Goal: Feedback & Contribution: Submit feedback/report problem

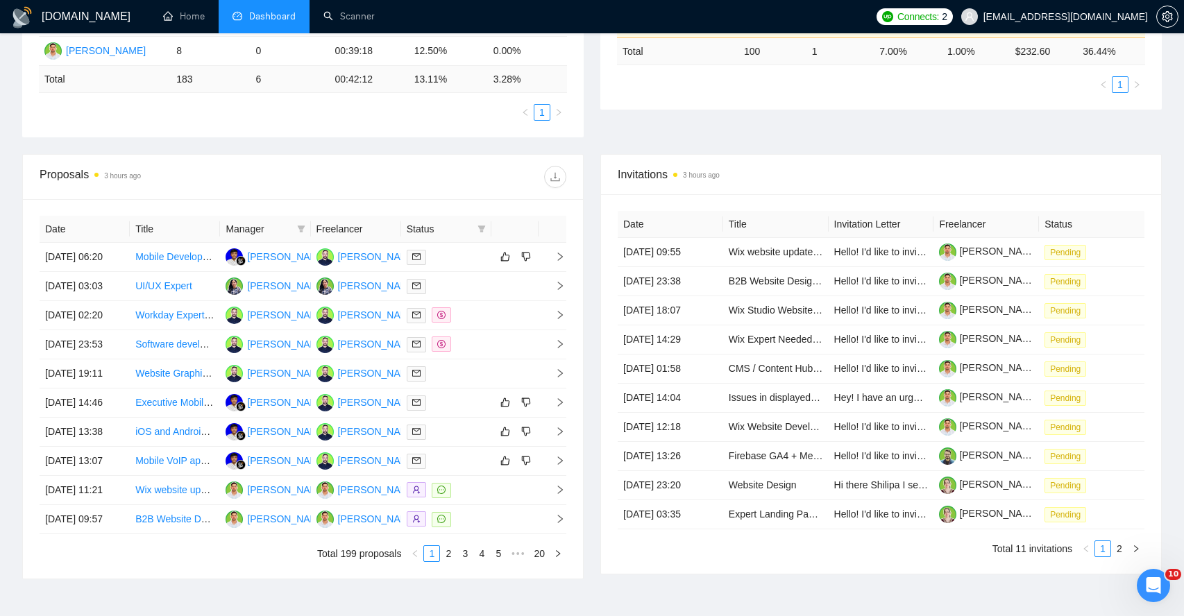
scroll to position [386, 0]
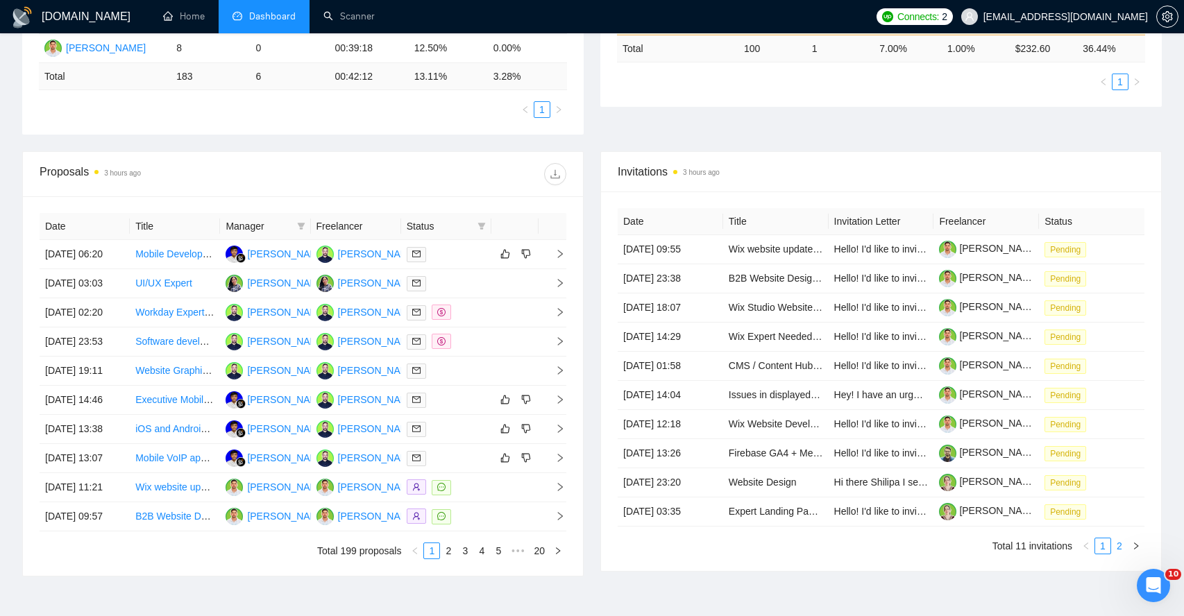
click at [1123, 542] on link "2" at bounding box center [1118, 545] width 15 height 15
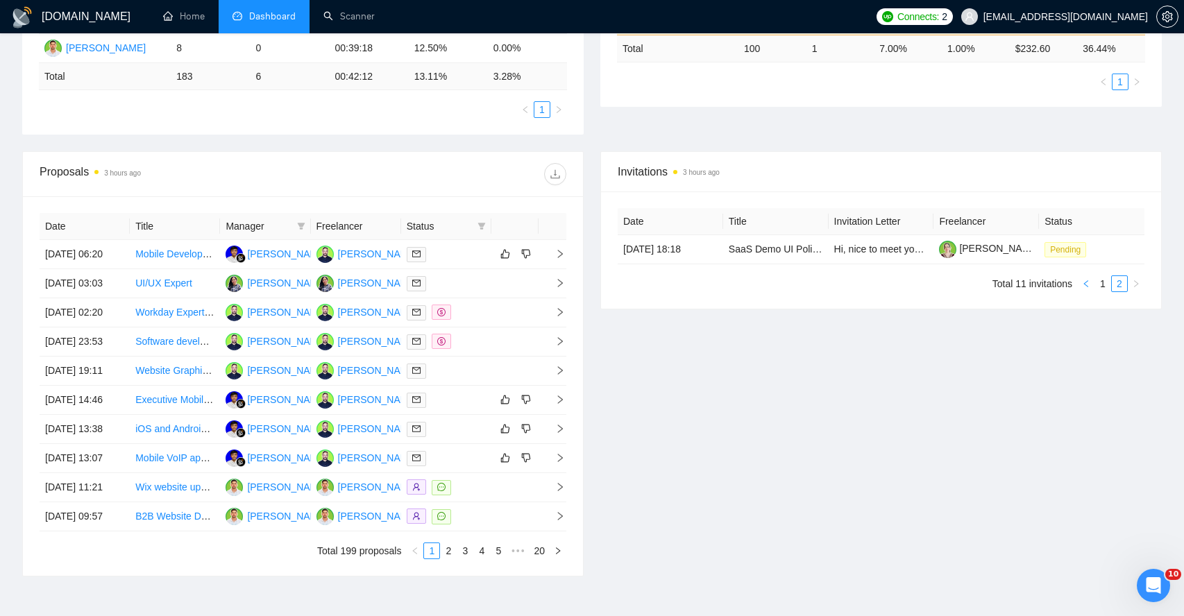
click at [1086, 285] on icon "left" at bounding box center [1086, 284] width 8 height 8
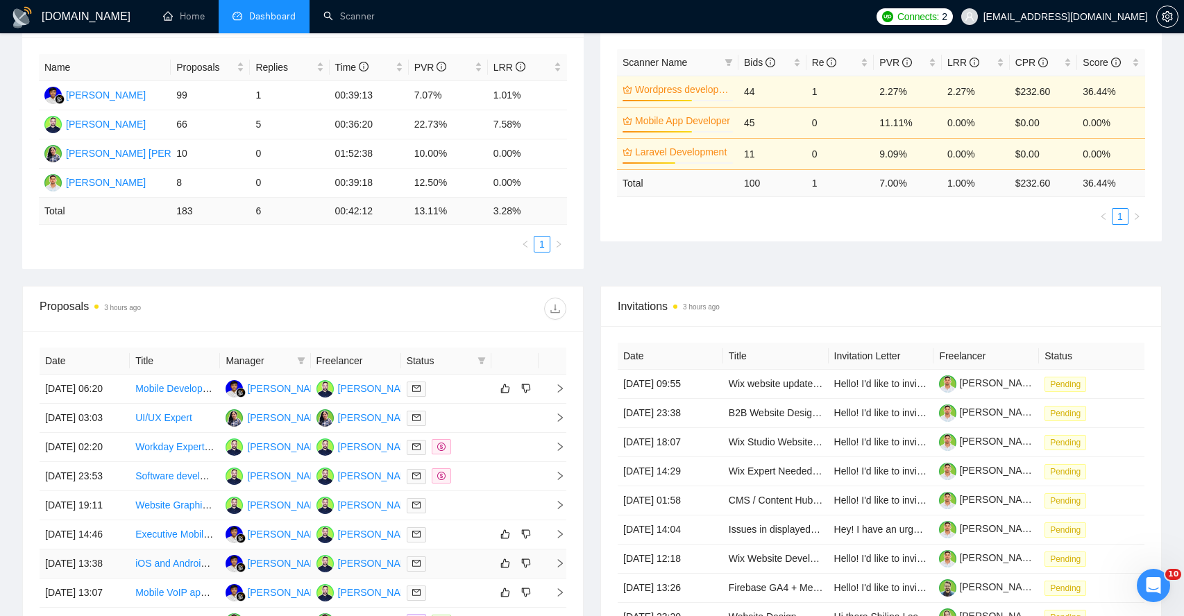
scroll to position [0, 0]
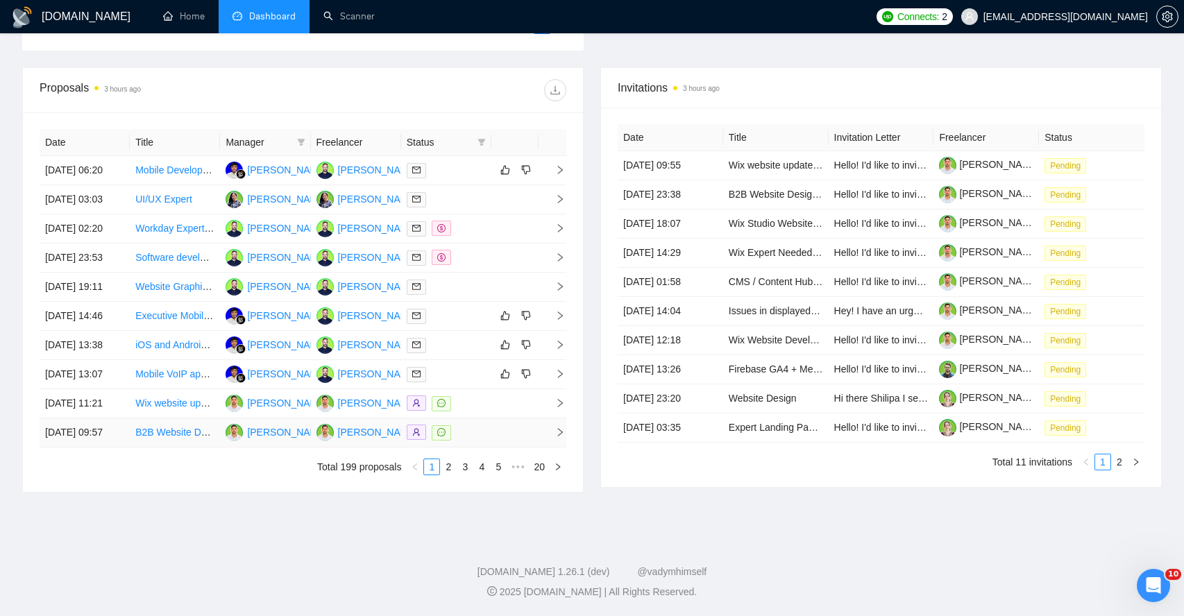
scroll to position [395, 0]
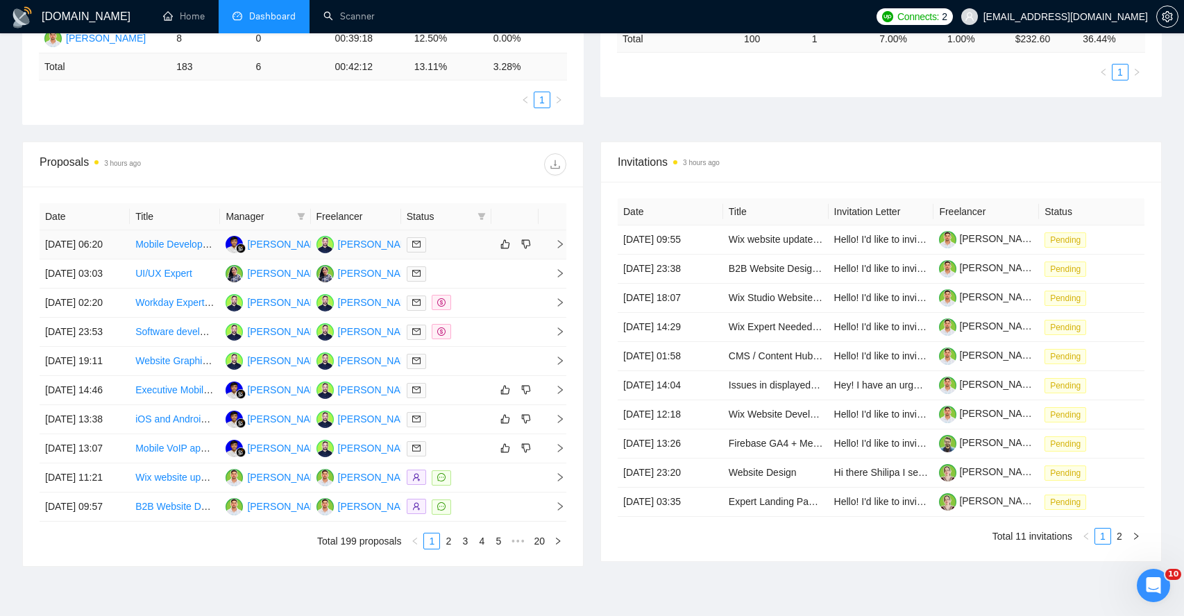
click at [561, 249] on icon "right" at bounding box center [560, 244] width 10 height 10
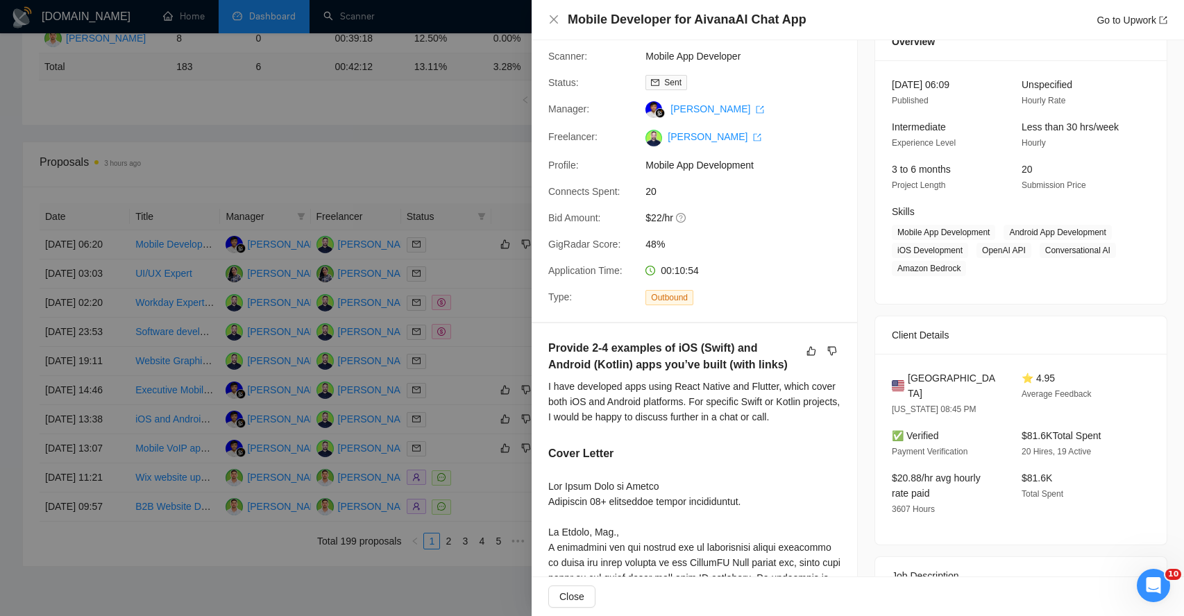
scroll to position [71, 0]
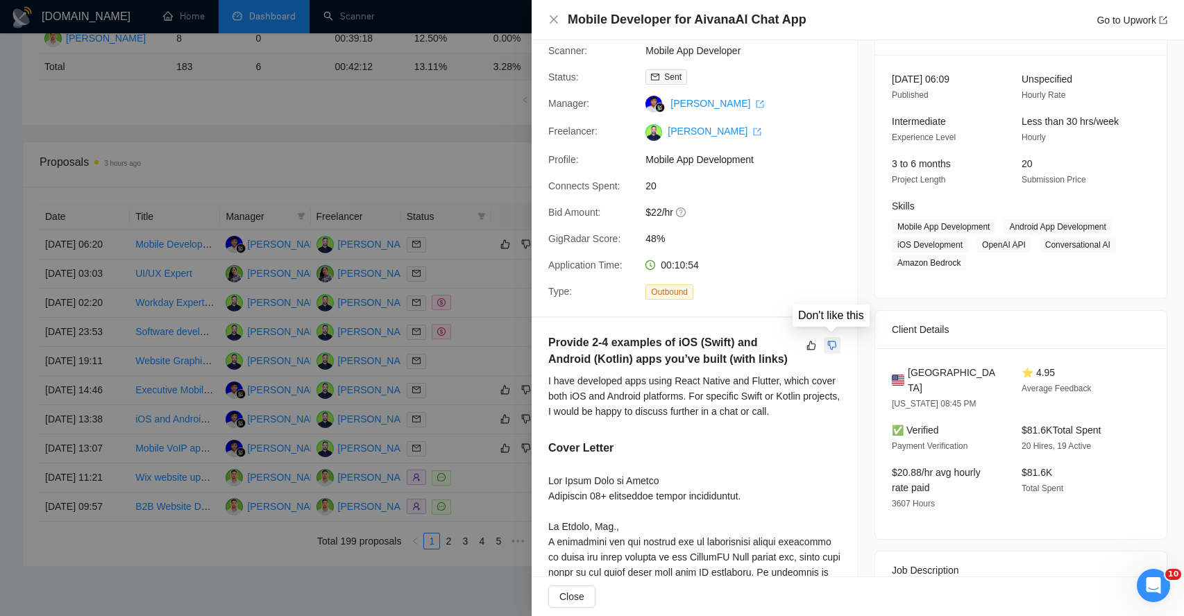
click at [830, 348] on icon "dislike" at bounding box center [832, 345] width 9 height 9
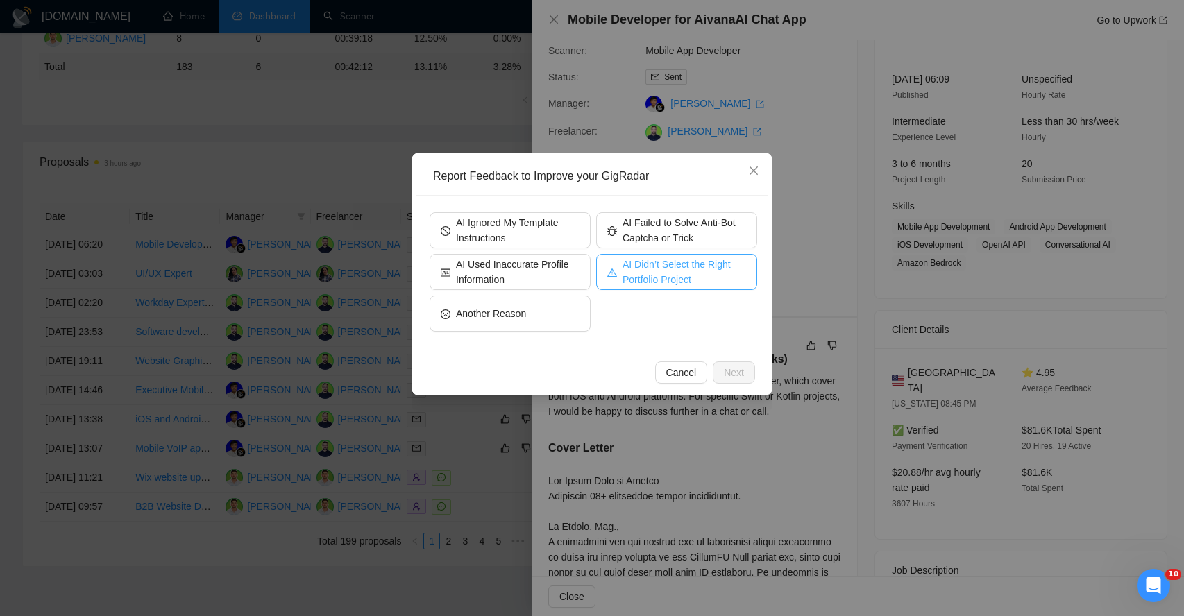
click at [680, 273] on span "AI Didn’t Select the Right Portfolio Project" at bounding box center [683, 272] width 123 height 31
click at [735, 376] on span "Next" at bounding box center [734, 372] width 20 height 15
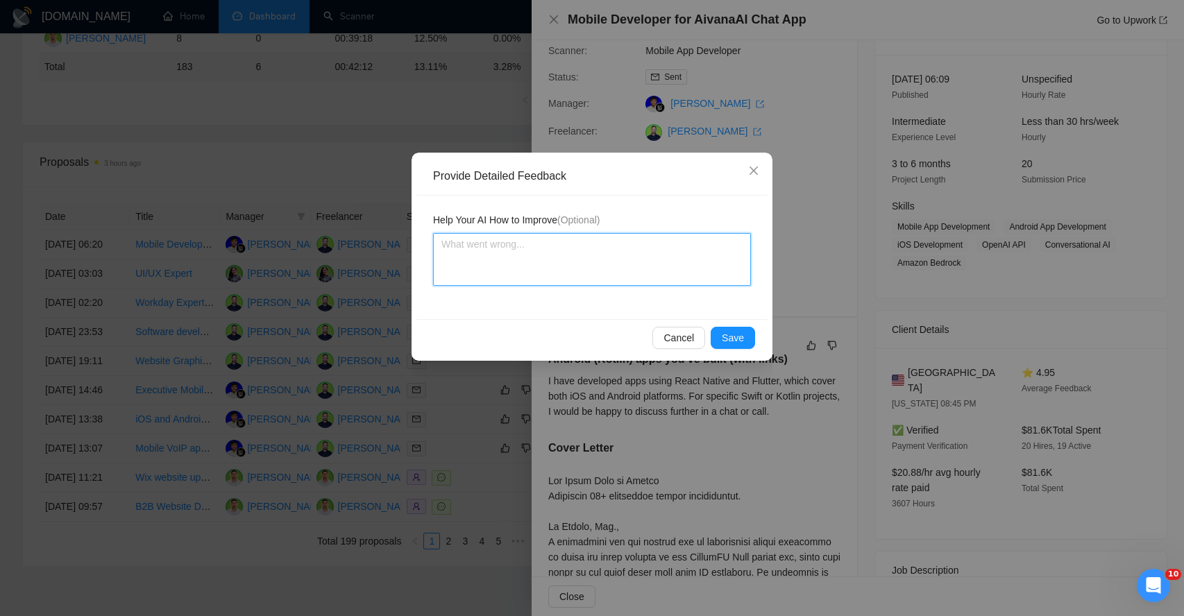
click at [542, 268] on textarea at bounding box center [592, 259] width 318 height 53
type textarea "Y"
type textarea "A"
type textarea "AI"
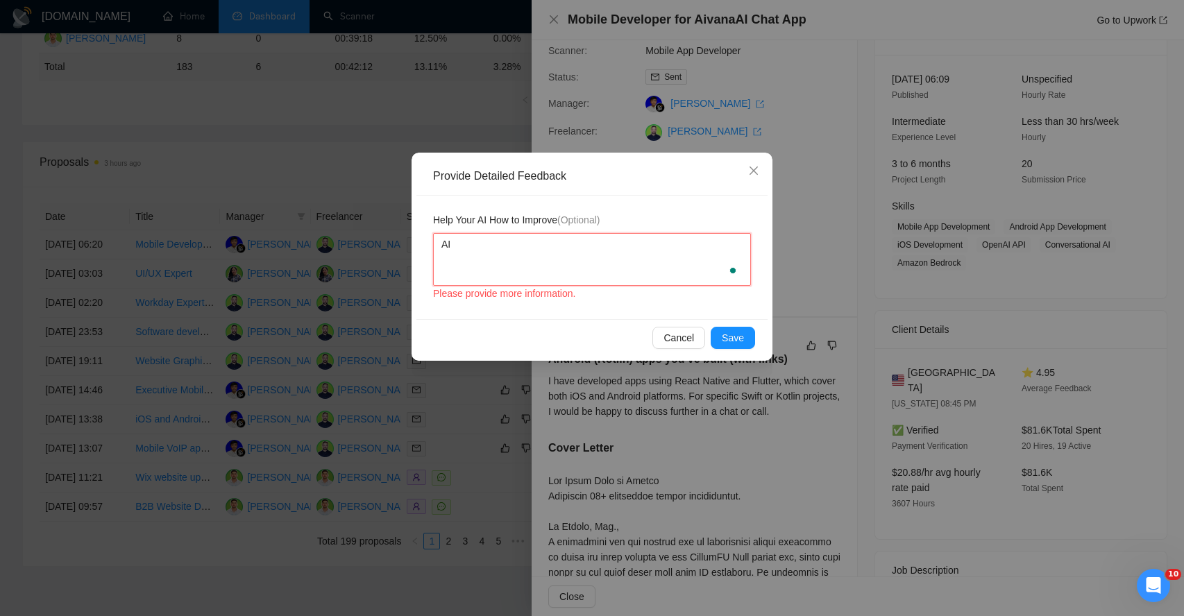
type textarea "AI s"
type textarea "AI sh"
type textarea "AI sho"
type textarea "AI shou"
type textarea "AI shoul"
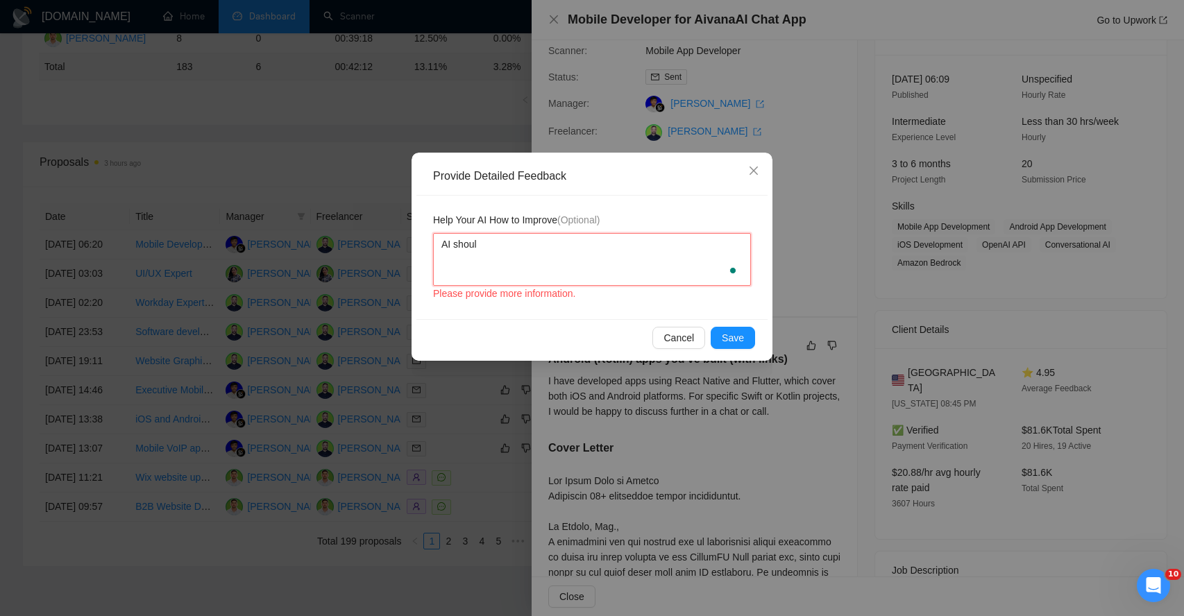
type textarea "AI should"
type textarea "AI should h"
type textarea "AI should ha"
type textarea "AI should hav"
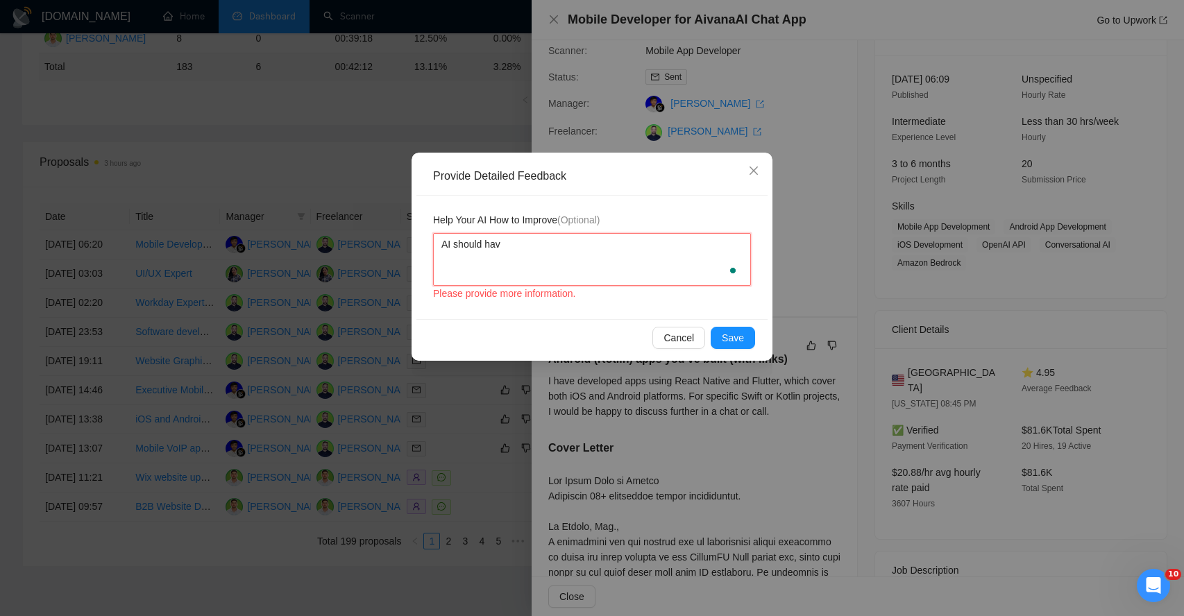
type textarea "AI should have"
type textarea "AI should have s"
type textarea "AI should have sh"
type textarea "AI should have sha"
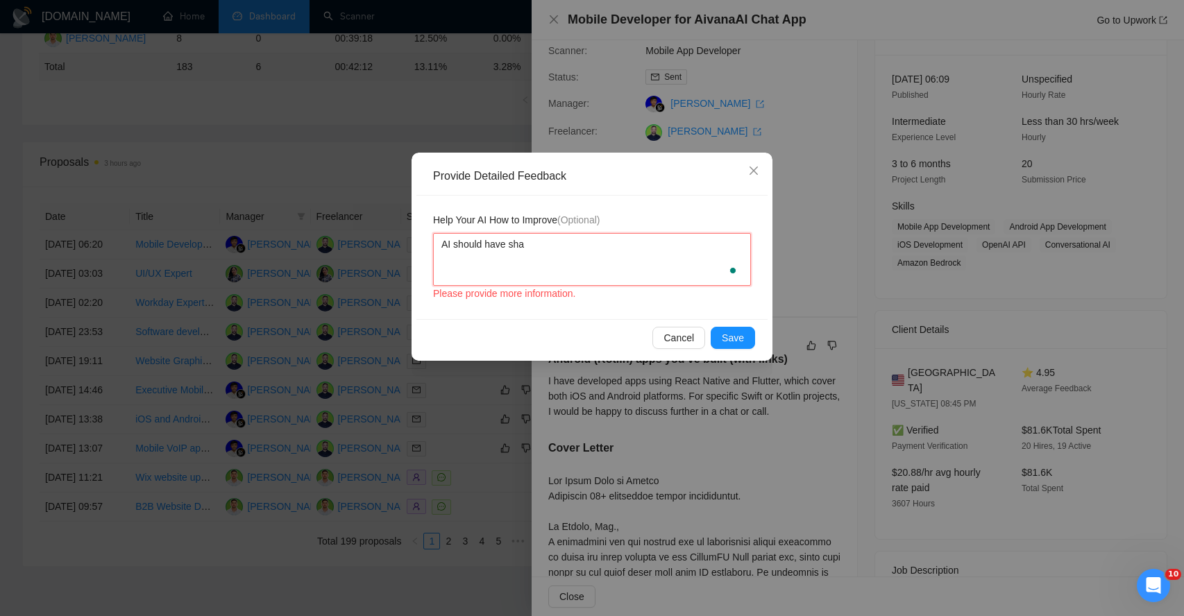
type textarea "AI should have shar"
type textarea "AI should have share"
type textarea "AI should have shared"
type textarea "AI should have shared t"
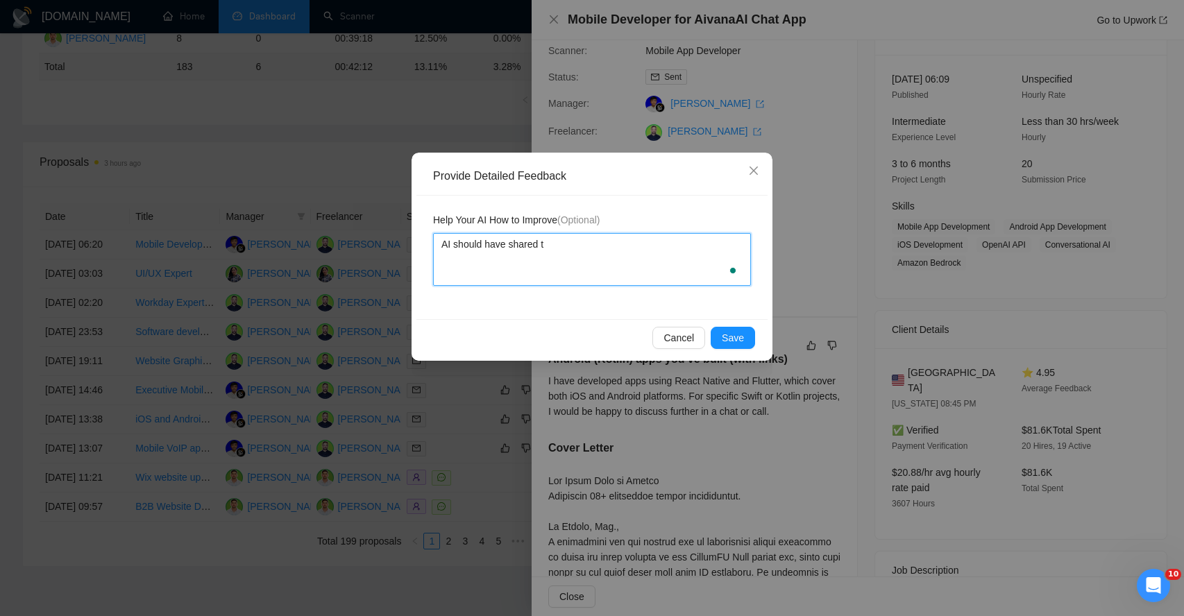
type textarea "AI should have shared th"
type textarea "AI should have shared the"
type textarea "AI should have shared the p"
type textarea "AI should have shared the pr"
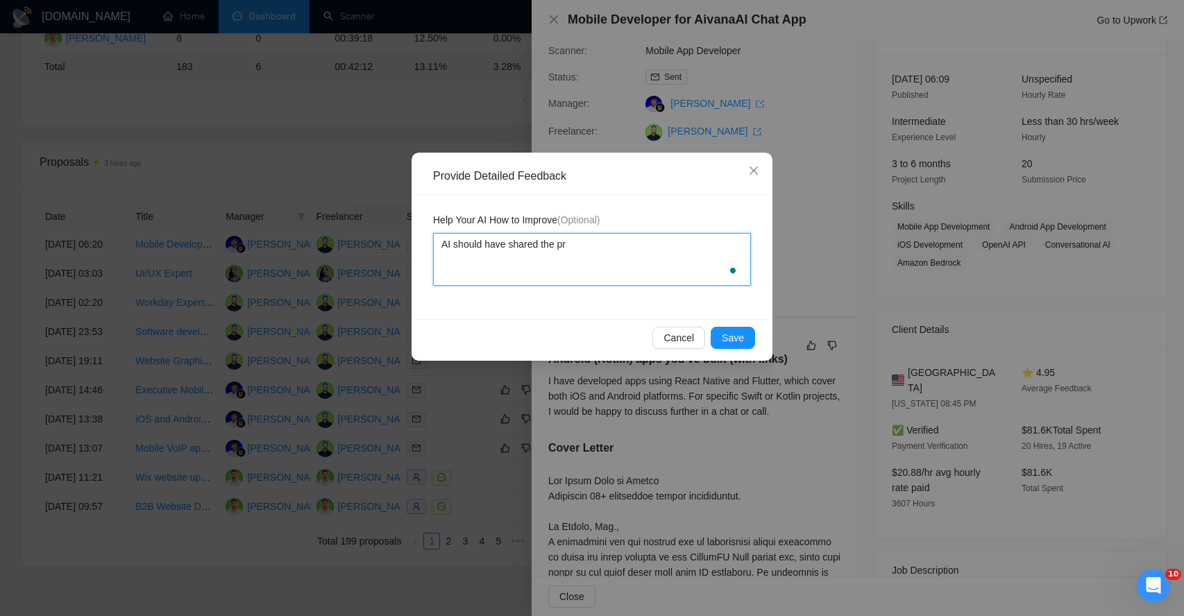
type textarea "AI should have shared the pro"
type textarea "AI should have shared the proj"
type textarea "AI should have shared the proje"
type textarea "AI should have shared the projec"
type textarea "AI should have shared the project"
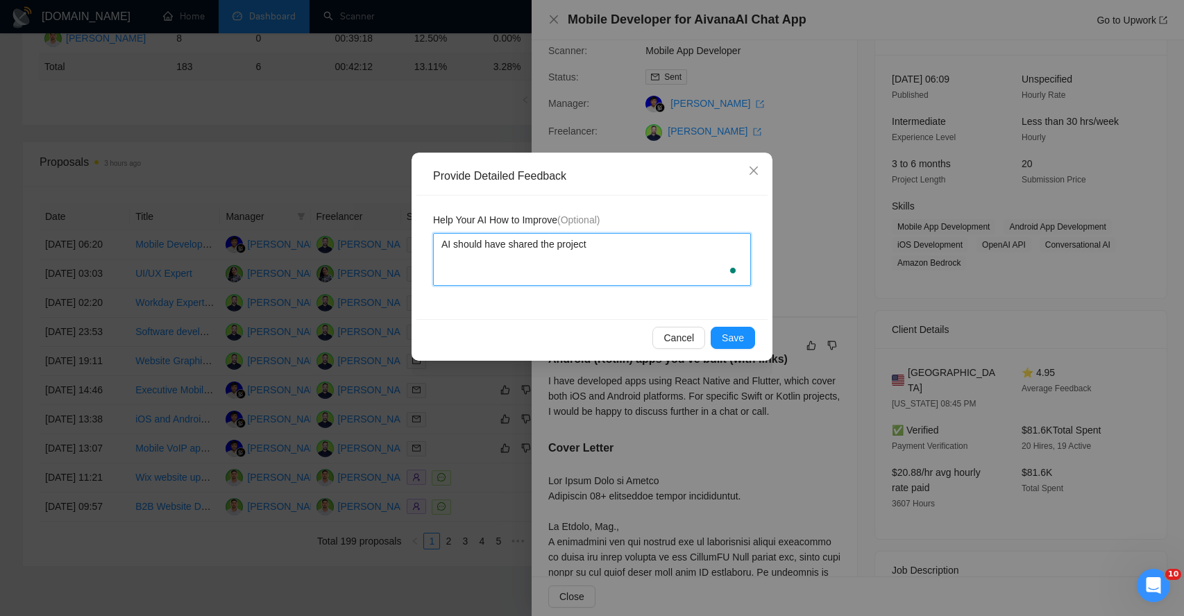
type textarea "AI should have shared the project"
type textarea "AI should have shared the project l"
type textarea "AI should have shared the project li"
type textarea "AI should have shared the project lin"
type textarea "AI should have shared the project link"
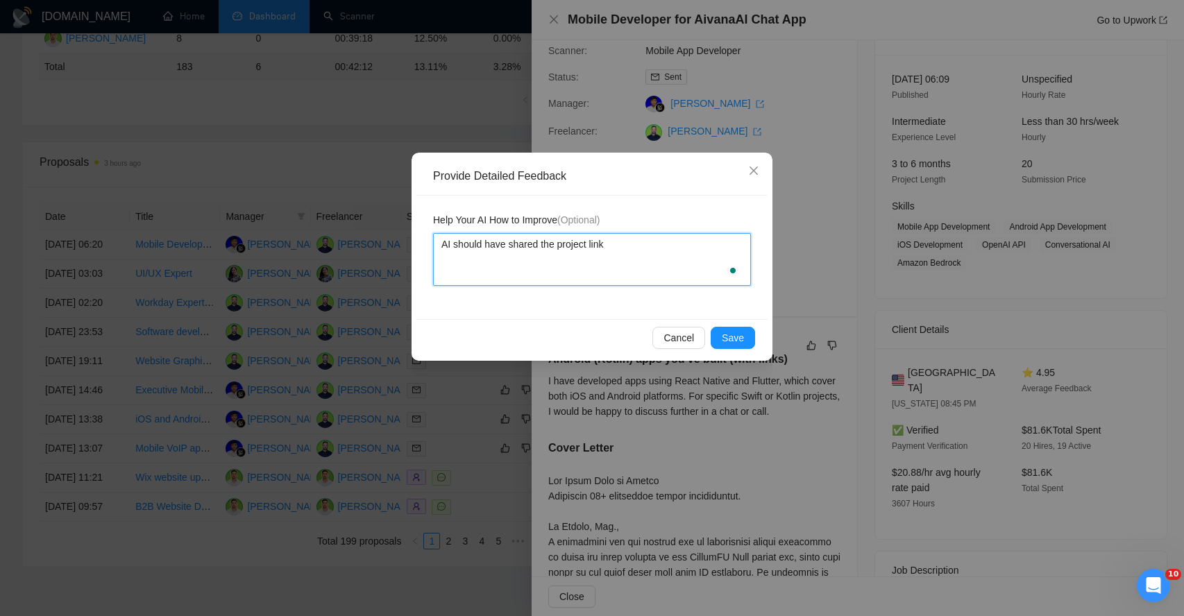
type textarea "AI should have shared the project links"
type textarea "AI should have shared the project links f"
type textarea "AI should have shared the project links fr"
type textarea "AI should have shared the project links fro"
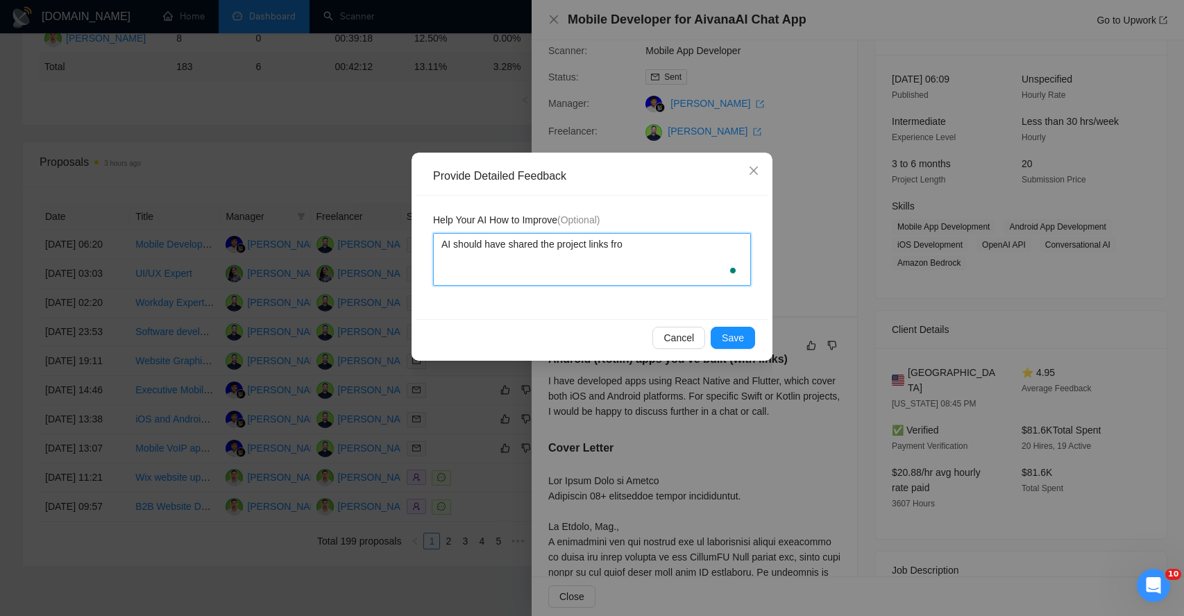
type textarea "AI should have shared the project links from"
type textarea "AI should have shared the project links from t"
type textarea "AI should have shared the project links from th"
type textarea "AI should have shared the project links from the"
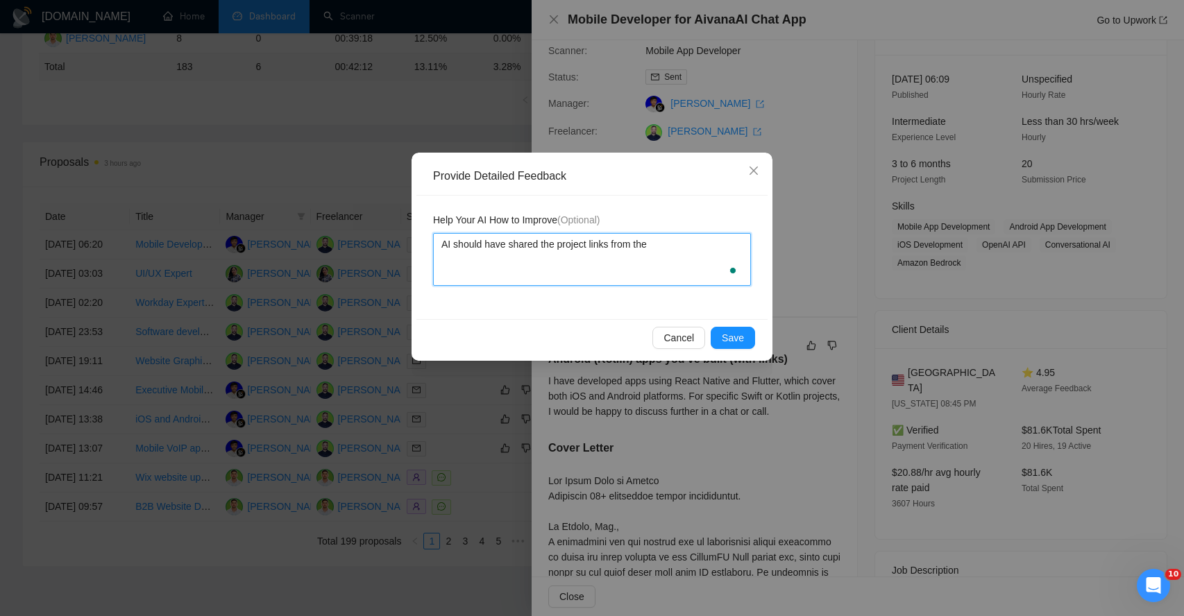
type textarea "AI should have shared the project links from the"
type textarea "AI should have shared the project links from the p"
type textarea "AI should have shared the project links from the po"
type textarea "AI should have shared the project links from the por"
type textarea "AI should have shared the project links from the port"
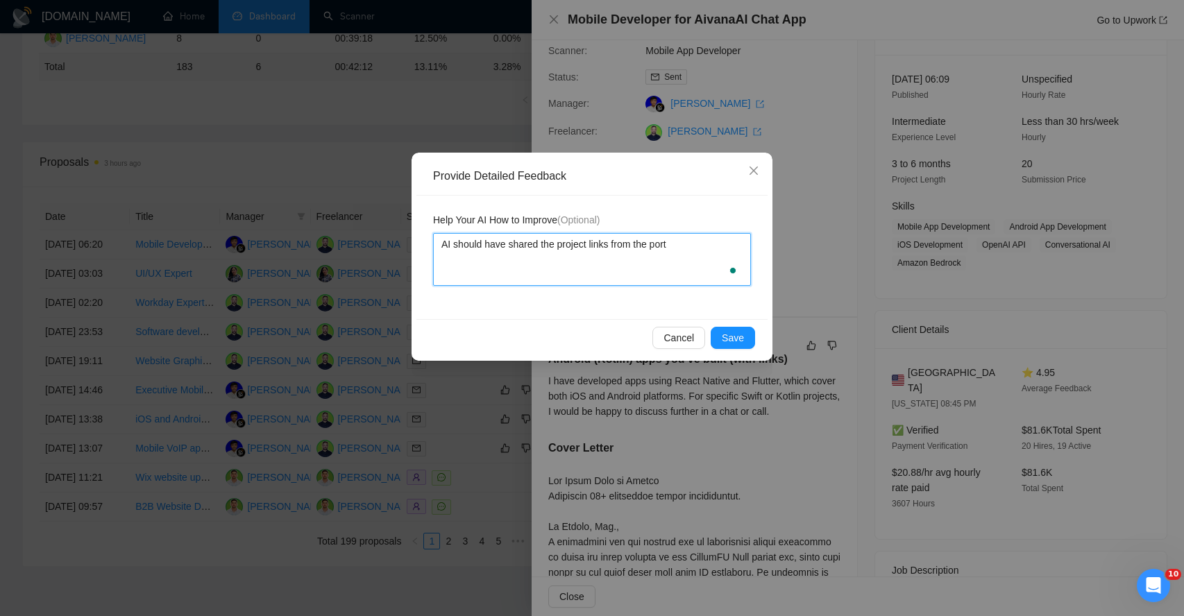
type textarea "AI should have shared the project links from the portf"
type textarea "AI should have shared the project links from the portfo"
type textarea "AI should have shared the project links from the portfol"
type textarea "AI should have shared the project links from the portfoli"
type textarea "AI should have shared the project links from the portfolio"
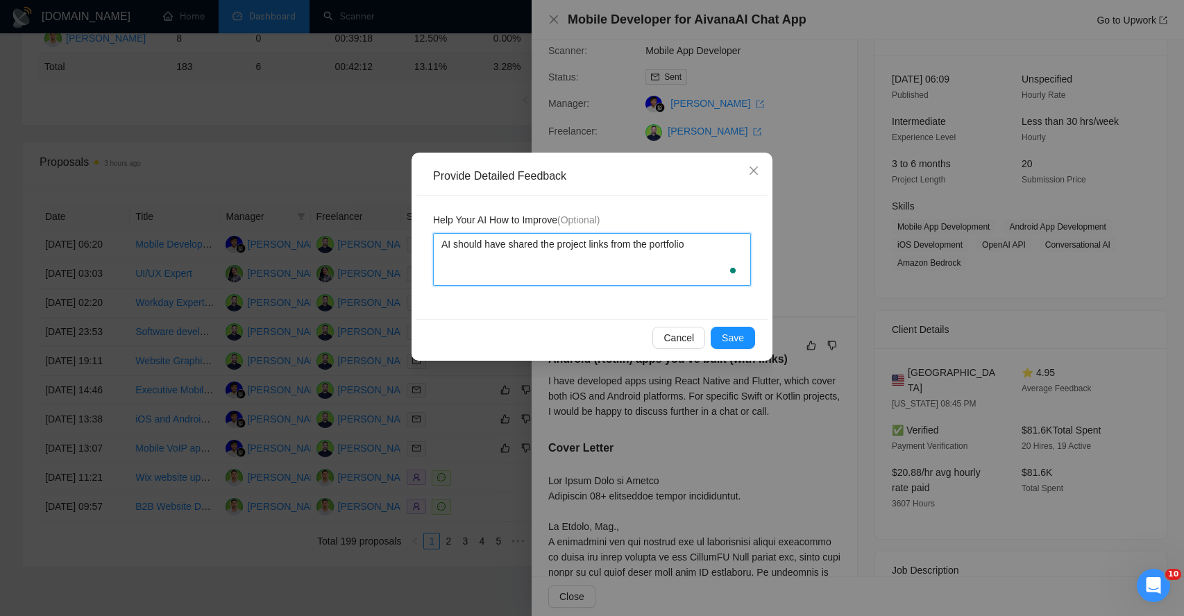
type textarea "AI should have shared the project links from the portfolios"
click at [730, 338] on span "Save" at bounding box center [732, 337] width 22 height 15
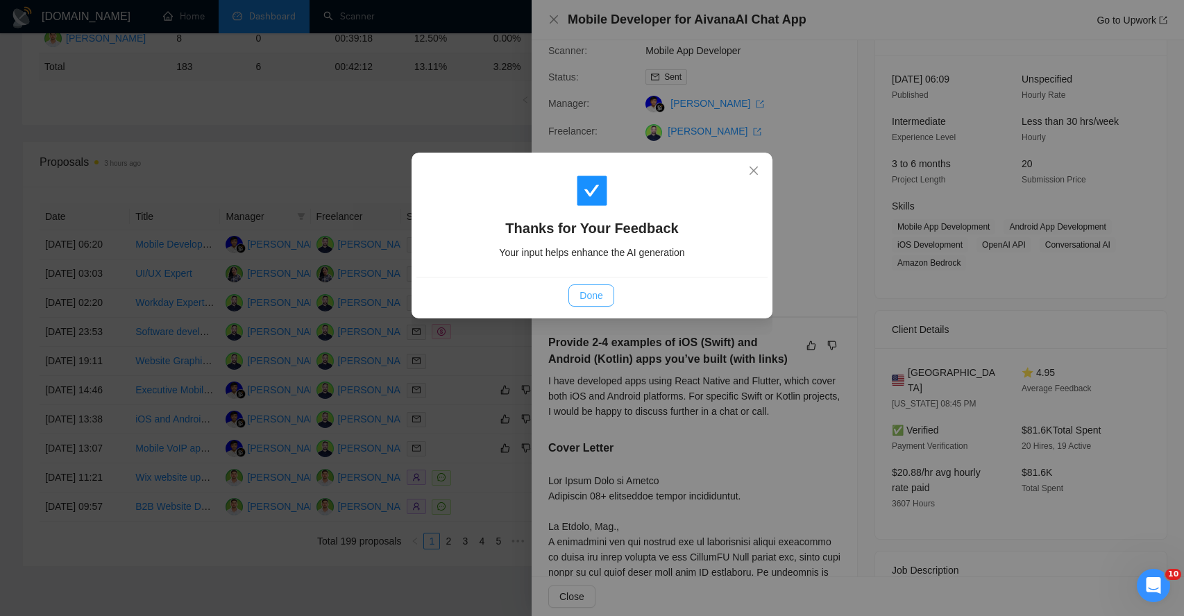
click at [599, 296] on span "Done" at bounding box center [590, 295] width 23 height 15
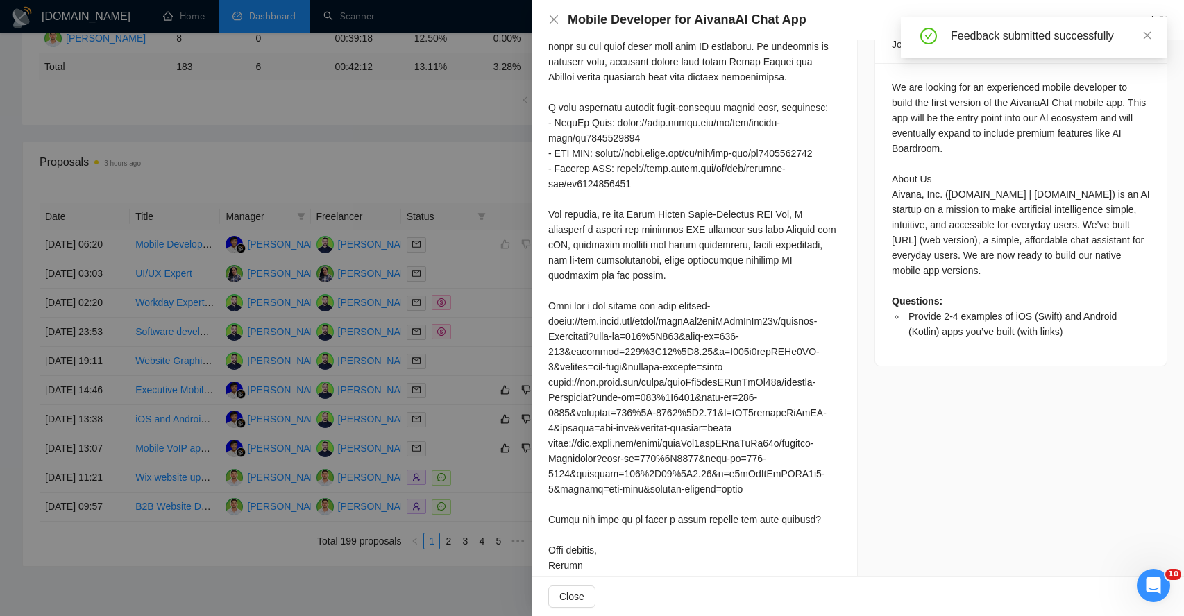
scroll to position [624, 0]
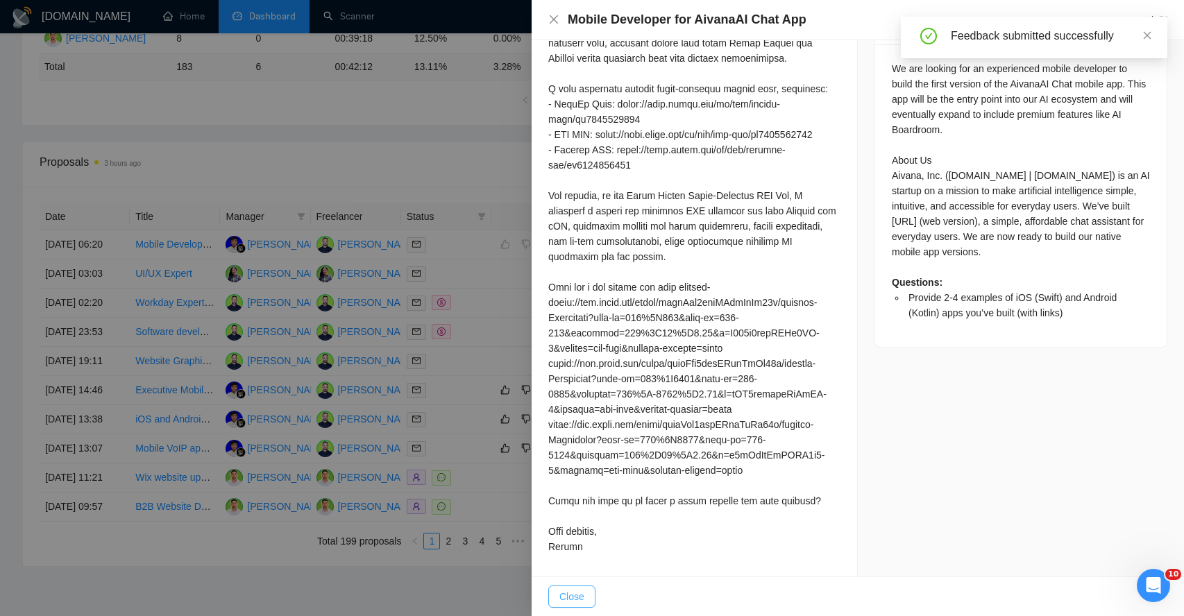
click at [578, 595] on span "Close" at bounding box center [571, 596] width 25 height 15
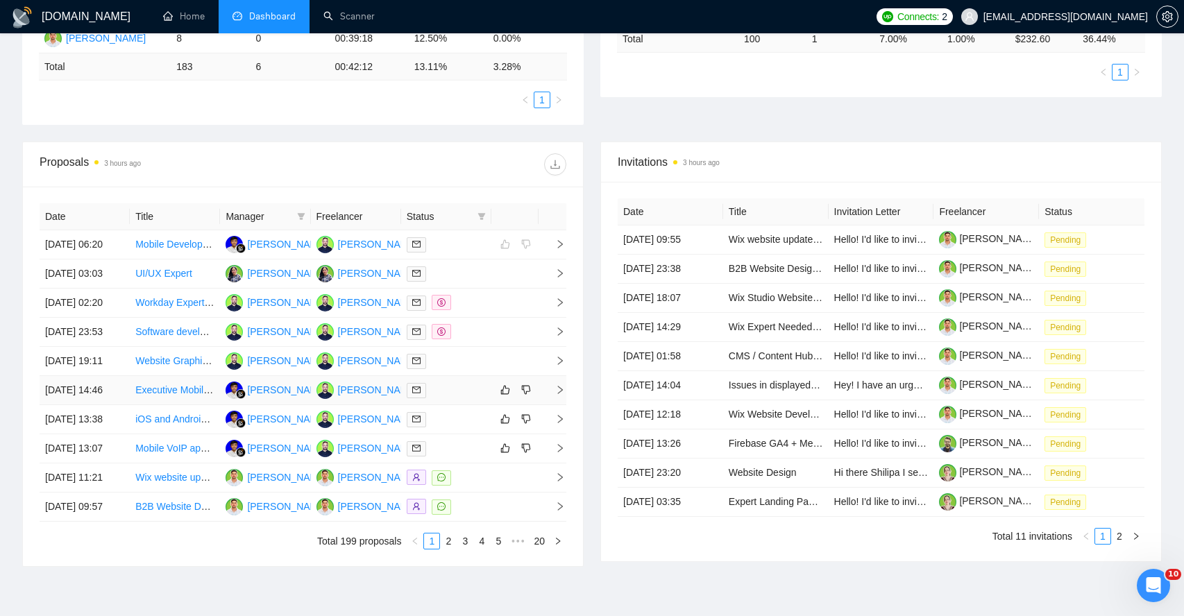
click at [564, 395] on icon "right" at bounding box center [560, 390] width 10 height 10
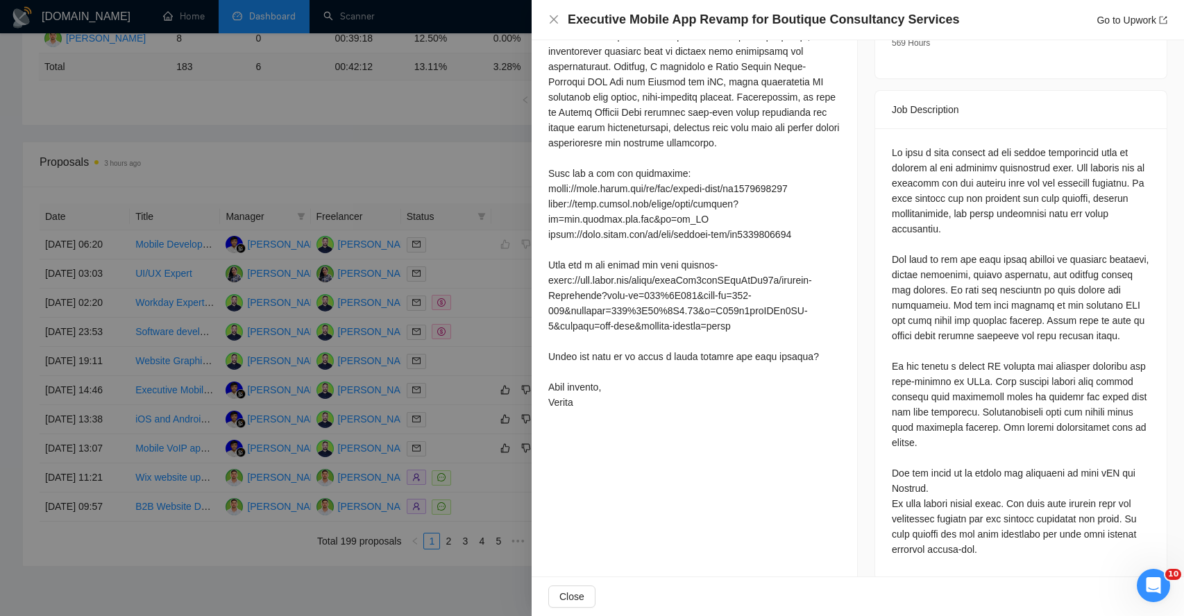
scroll to position [549, 0]
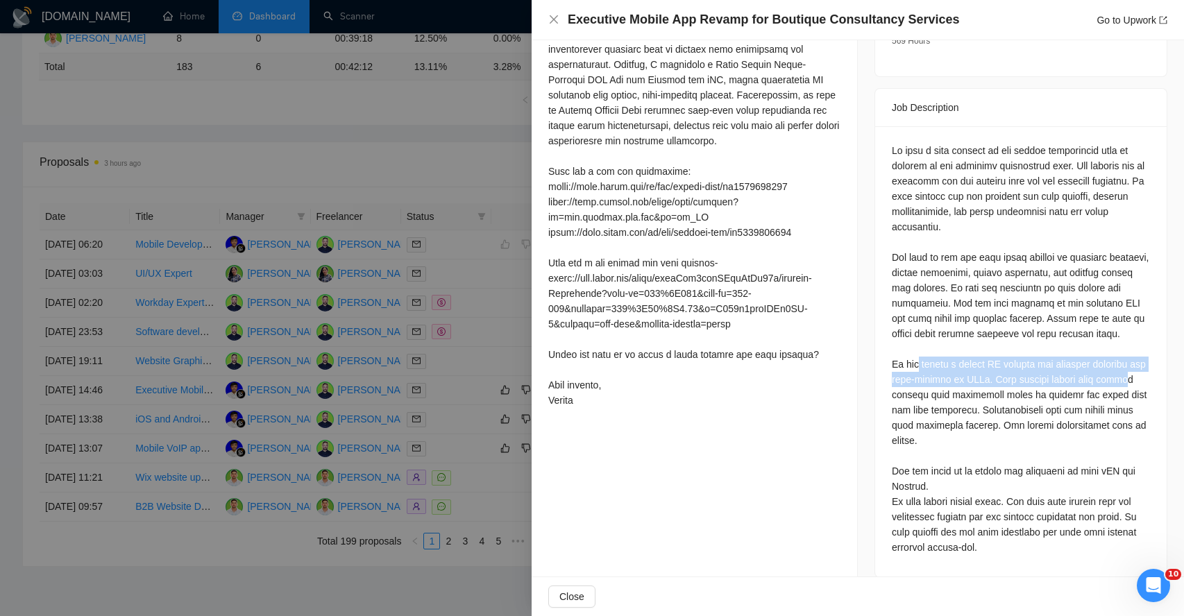
drag, startPoint x: 923, startPoint y: 353, endPoint x: 932, endPoint y: 384, distance: 31.8
click at [932, 384] on div at bounding box center [1020, 349] width 258 height 412
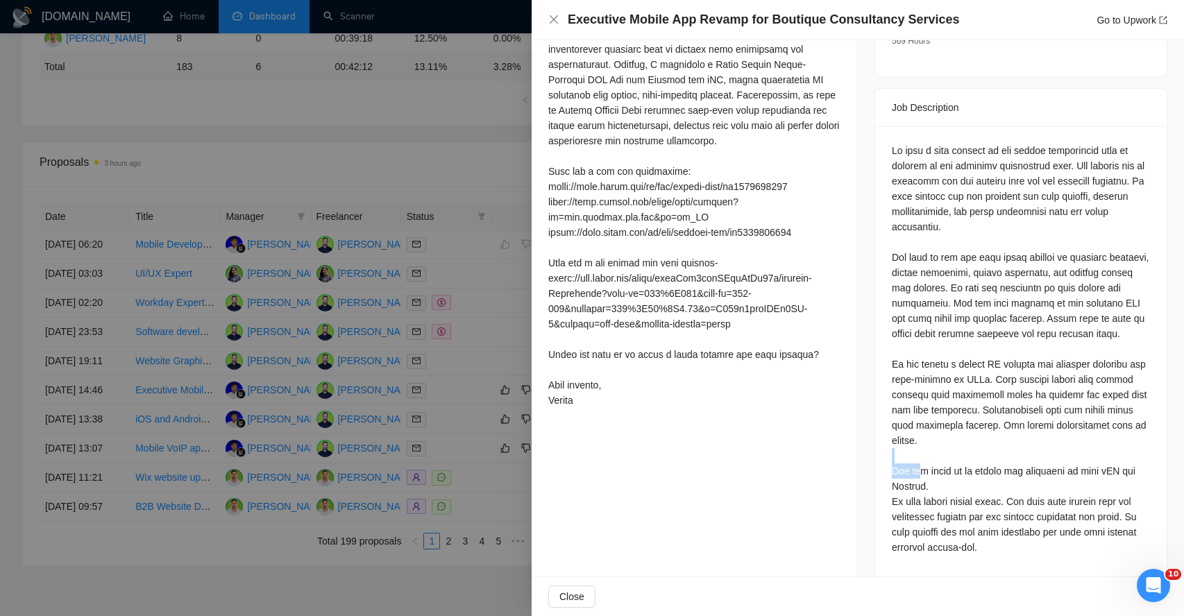
drag, startPoint x: 921, startPoint y: 446, endPoint x: 950, endPoint y: 444, distance: 28.5
click at [950, 444] on div at bounding box center [1020, 349] width 258 height 412
drag, startPoint x: 914, startPoint y: 481, endPoint x: 937, endPoint y: 477, distance: 23.8
click at [930, 478] on div at bounding box center [1020, 349] width 258 height 412
drag, startPoint x: 891, startPoint y: 503, endPoint x: 916, endPoint y: 499, distance: 24.5
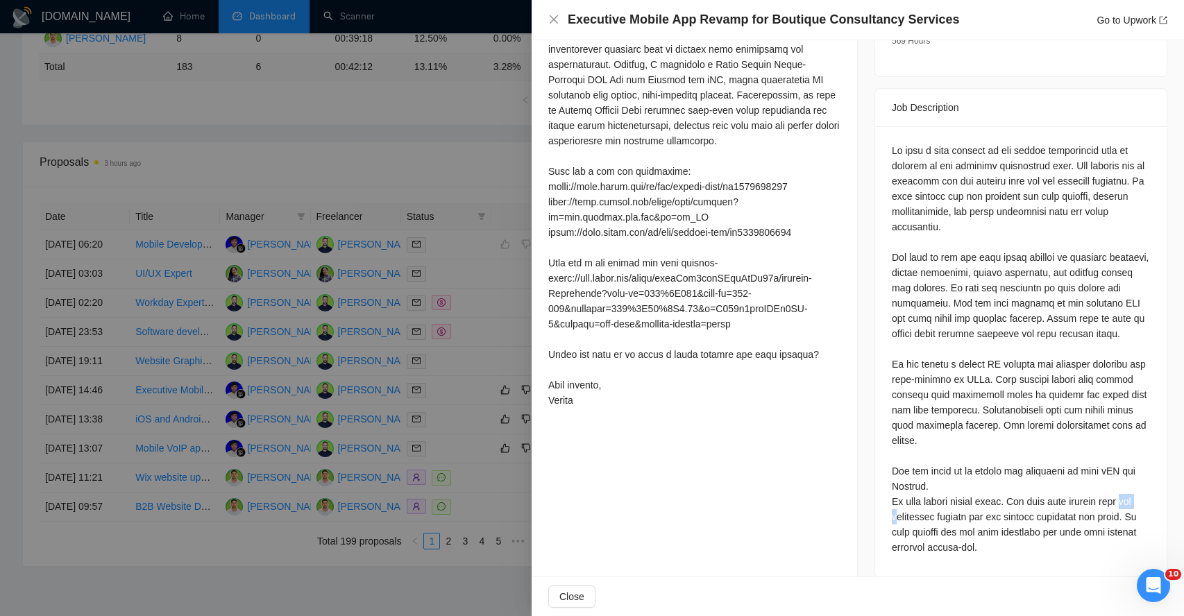
click at [916, 499] on div at bounding box center [1020, 349] width 258 height 412
drag, startPoint x: 906, startPoint y: 517, endPoint x: 909, endPoint y: 528, distance: 11.4
click at [909, 528] on div at bounding box center [1020, 349] width 258 height 412
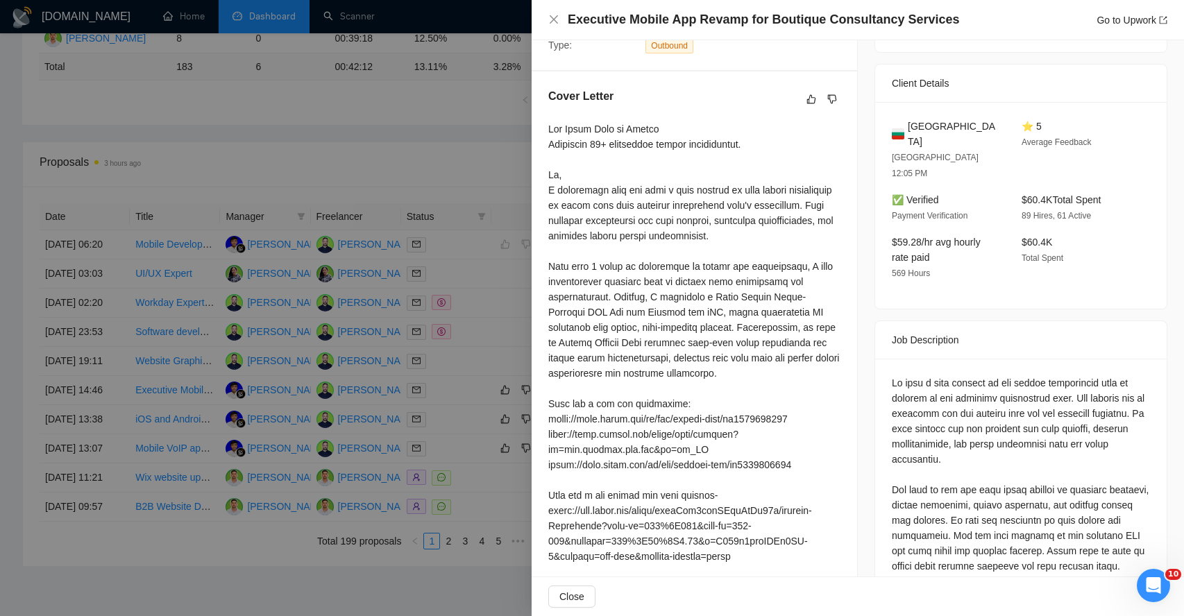
scroll to position [318, 0]
click at [579, 195] on div at bounding box center [694, 380] width 292 height 519
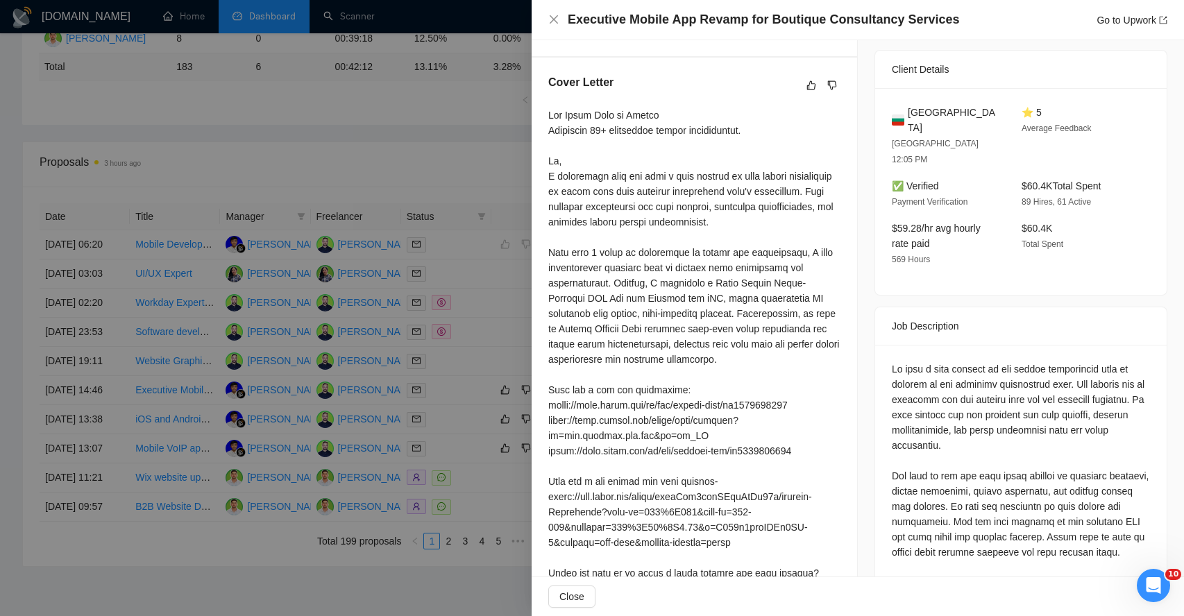
scroll to position [336, 0]
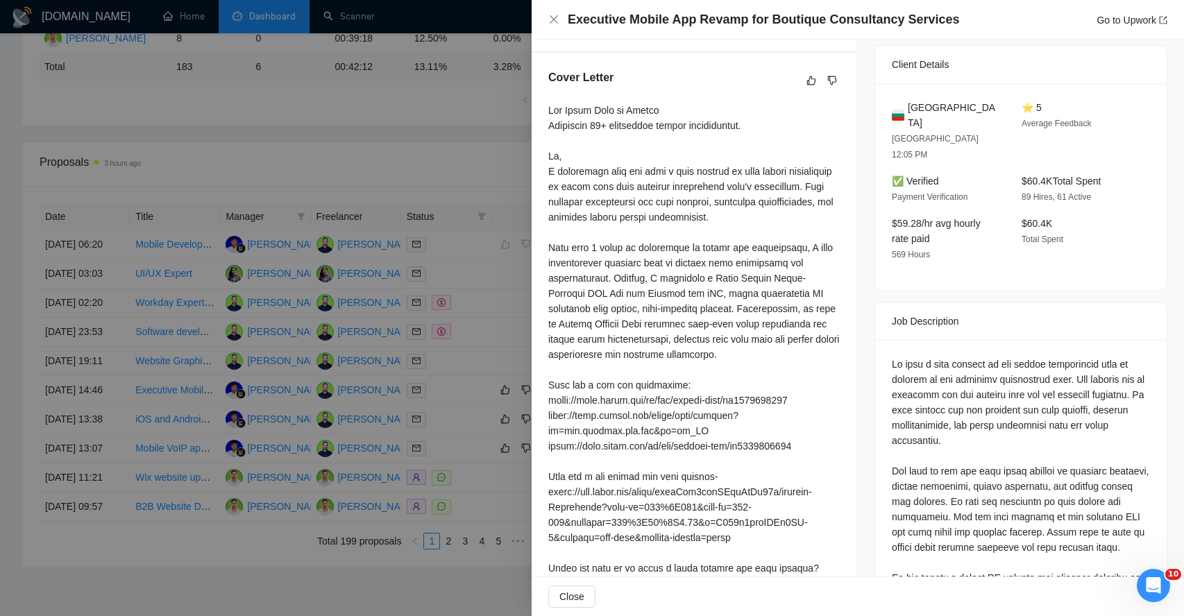
click at [579, 204] on div at bounding box center [694, 362] width 292 height 519
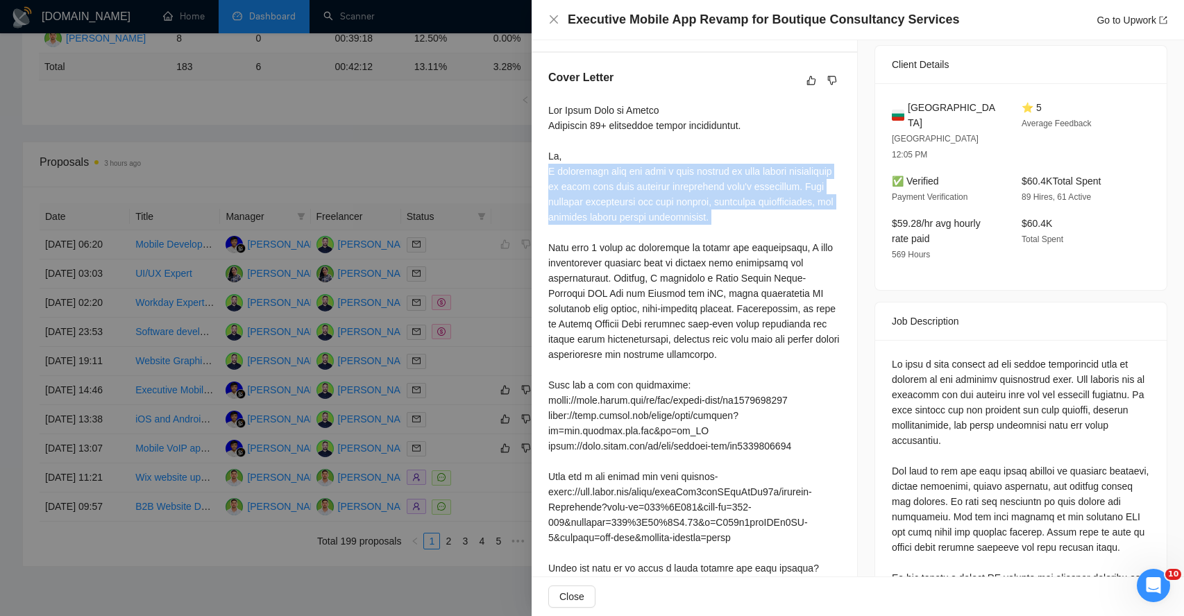
click at [579, 204] on div at bounding box center [694, 362] width 292 height 519
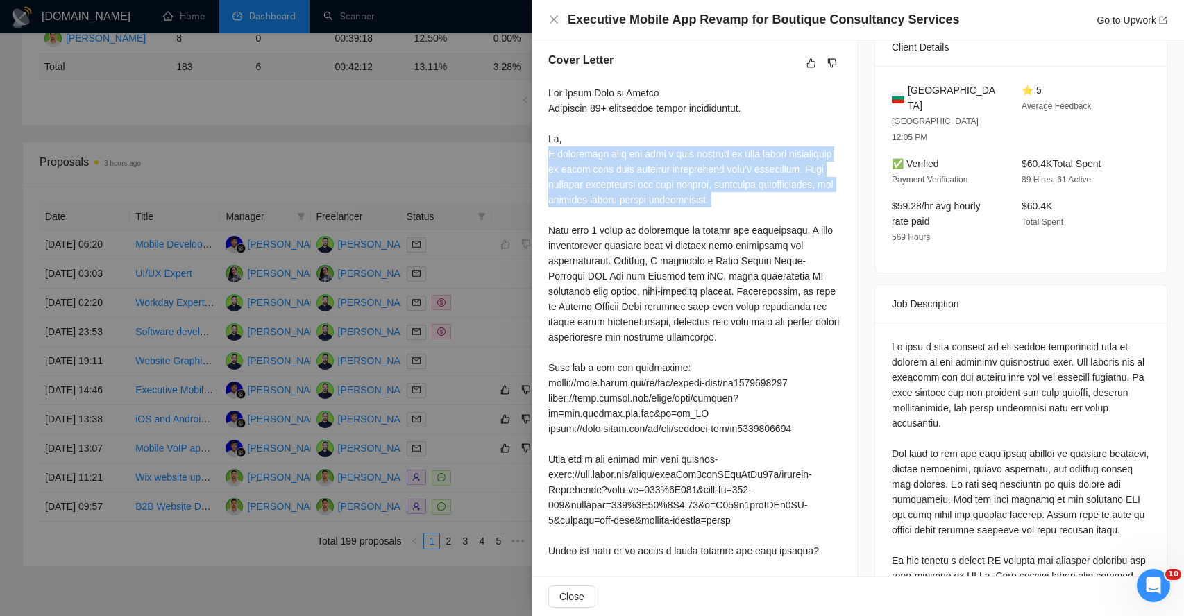
scroll to position [357, 0]
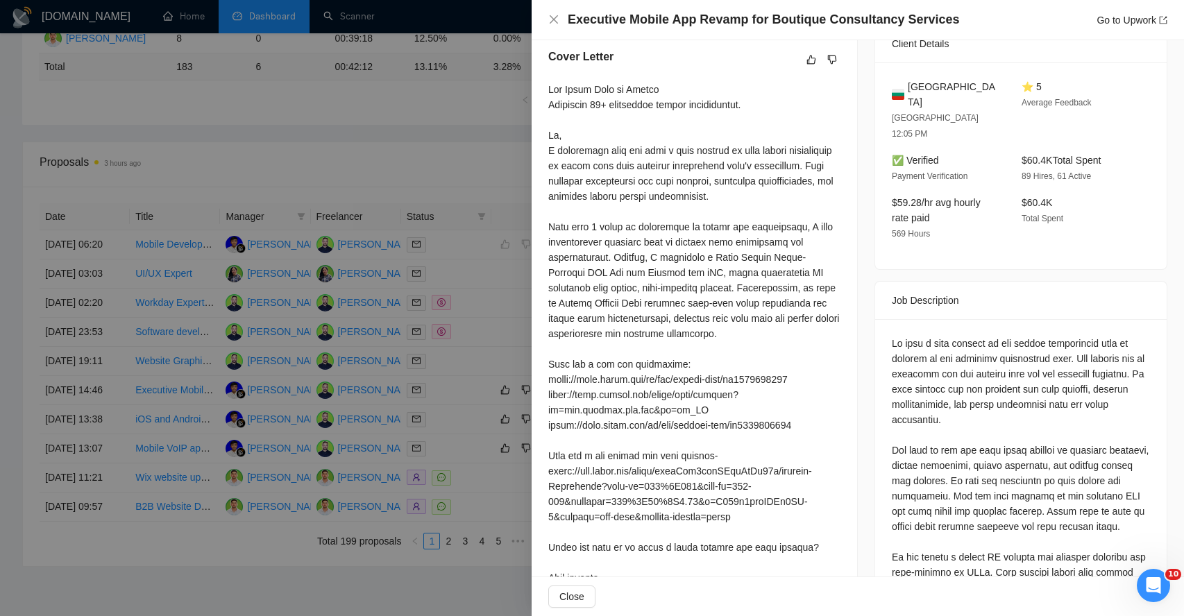
click at [577, 230] on div at bounding box center [694, 341] width 292 height 519
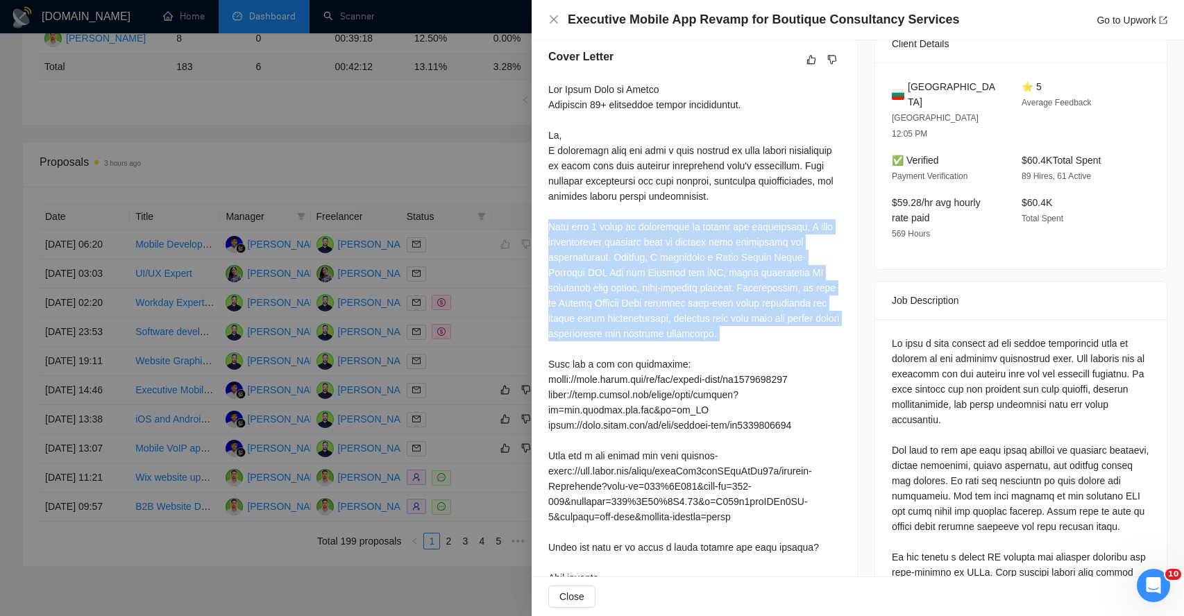
click at [577, 230] on div at bounding box center [694, 341] width 292 height 519
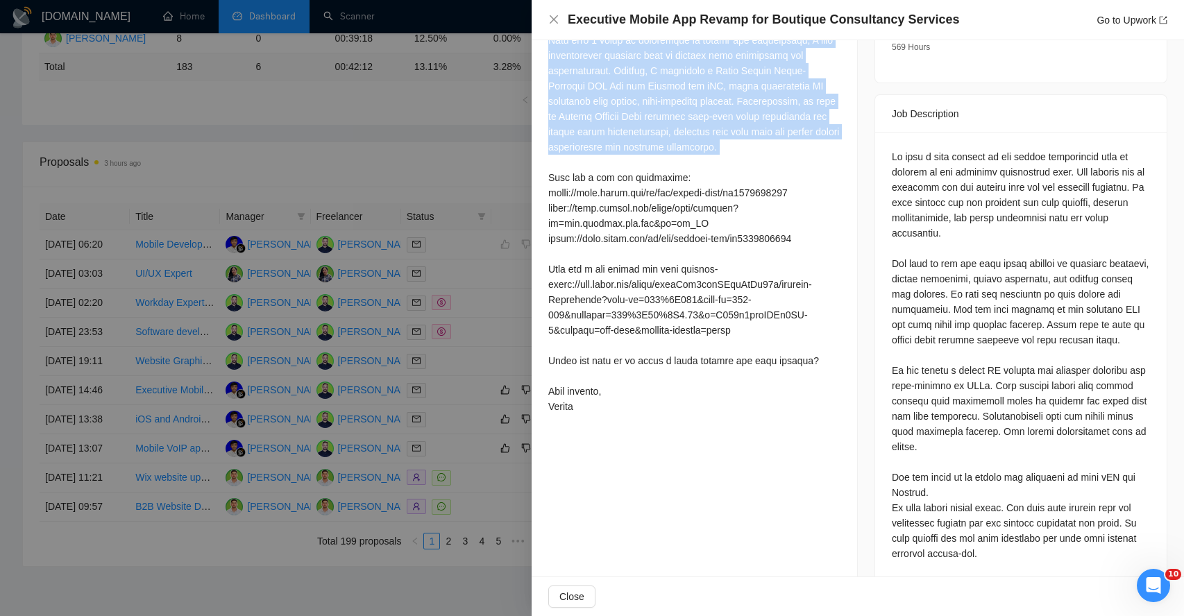
scroll to position [549, 0]
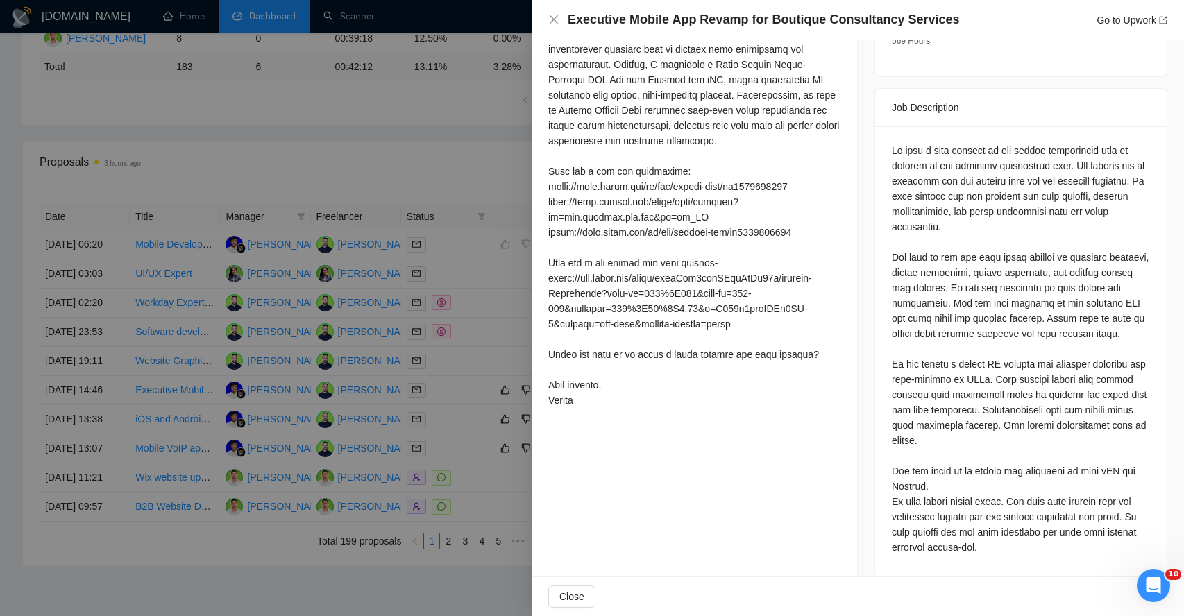
click at [604, 345] on div at bounding box center [694, 148] width 292 height 519
click at [603, 351] on div at bounding box center [694, 148] width 292 height 519
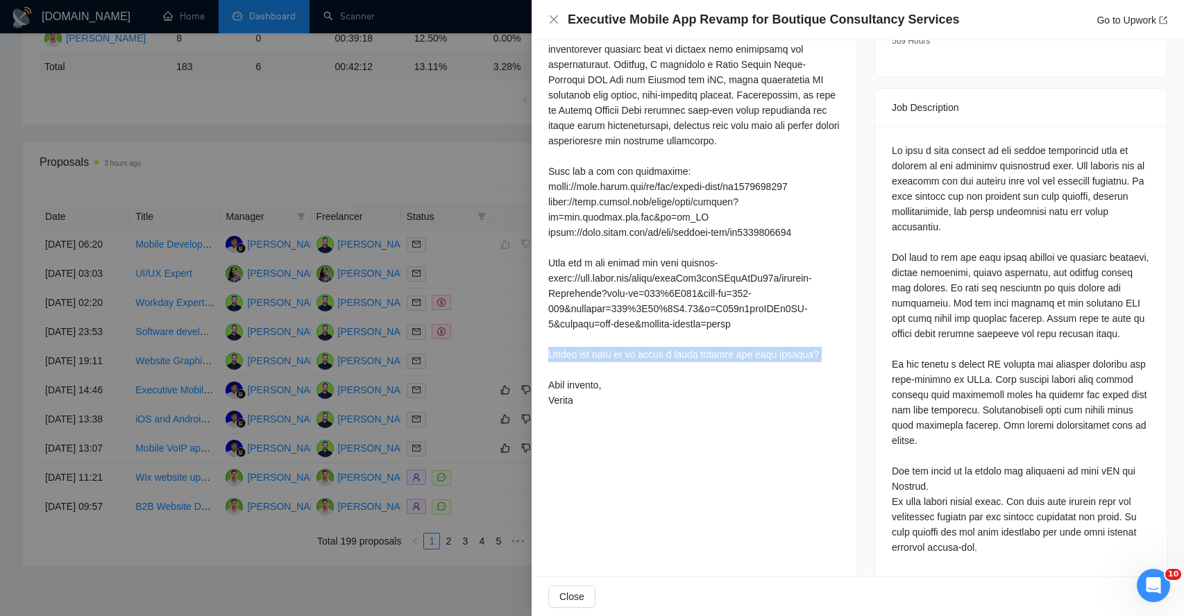
click at [603, 351] on div at bounding box center [694, 148] width 292 height 519
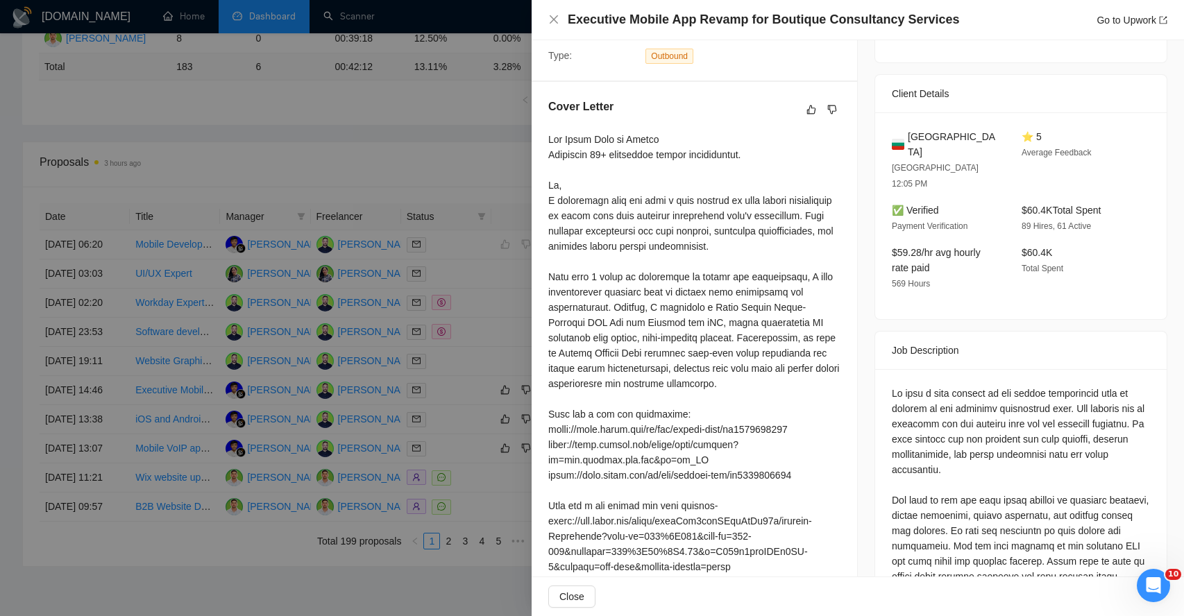
scroll to position [305, 0]
click at [833, 108] on icon "dislike" at bounding box center [832, 111] width 10 height 11
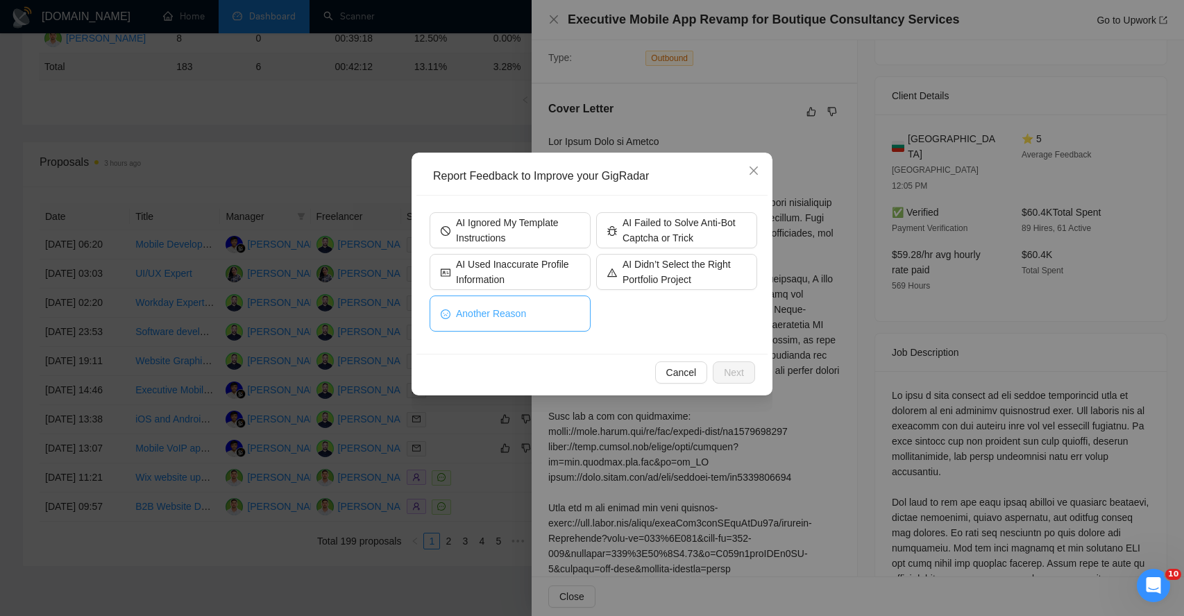
click at [512, 317] on span "Another Reason" at bounding box center [491, 313] width 70 height 15
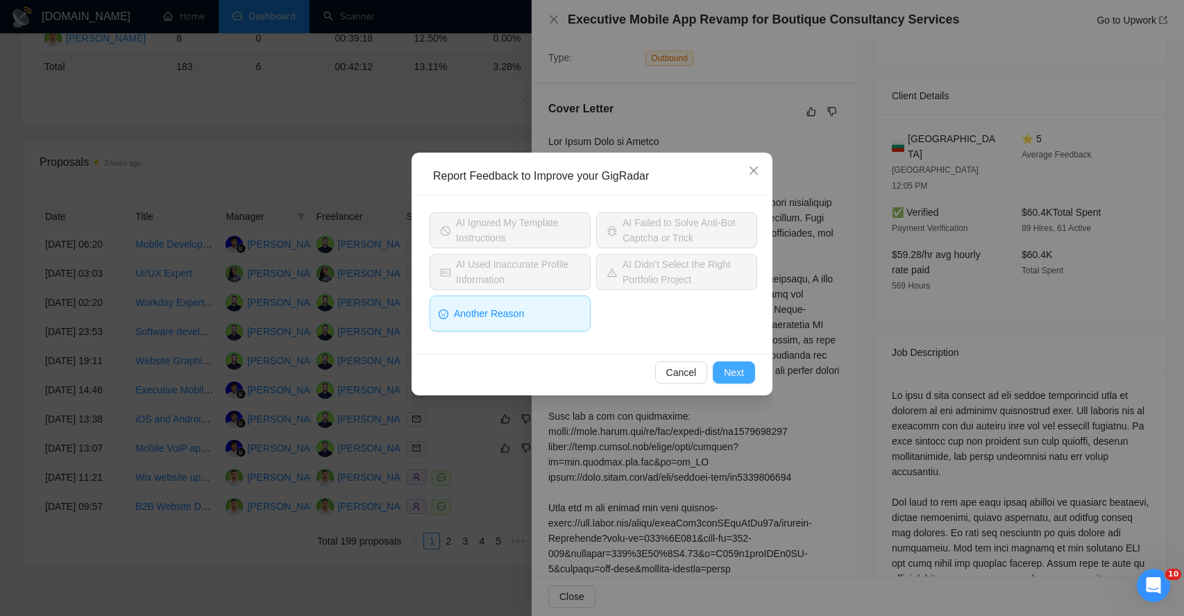
click at [741, 369] on span "Next" at bounding box center [734, 372] width 20 height 15
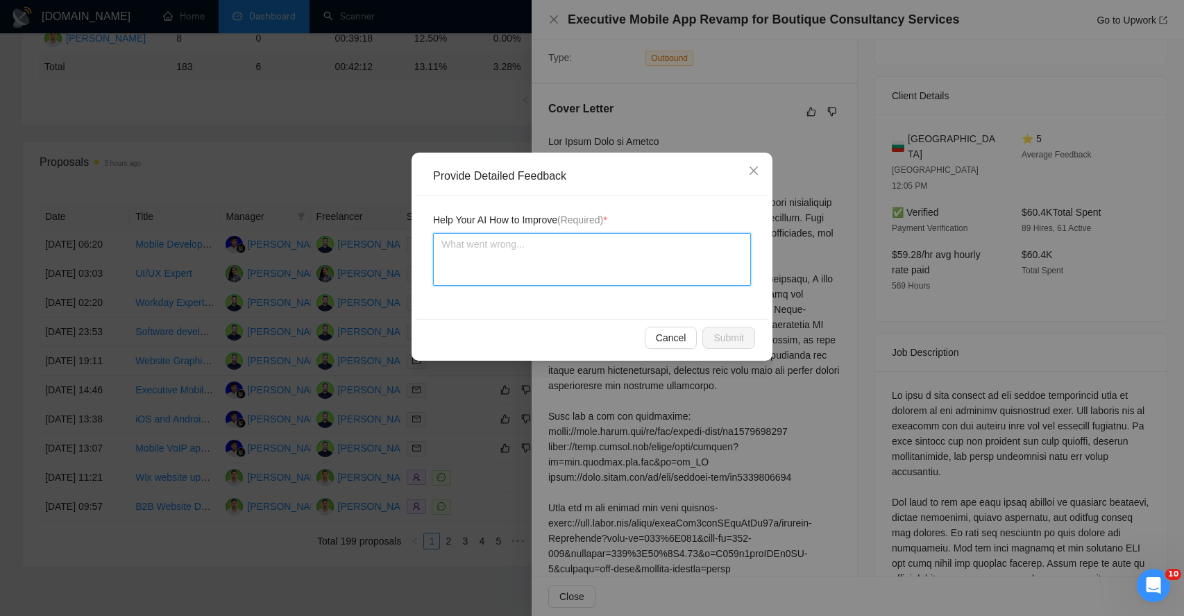
click at [561, 259] on textarea at bounding box center [592, 259] width 318 height 53
type textarea "I"
type textarea "In"
type textarea "In j"
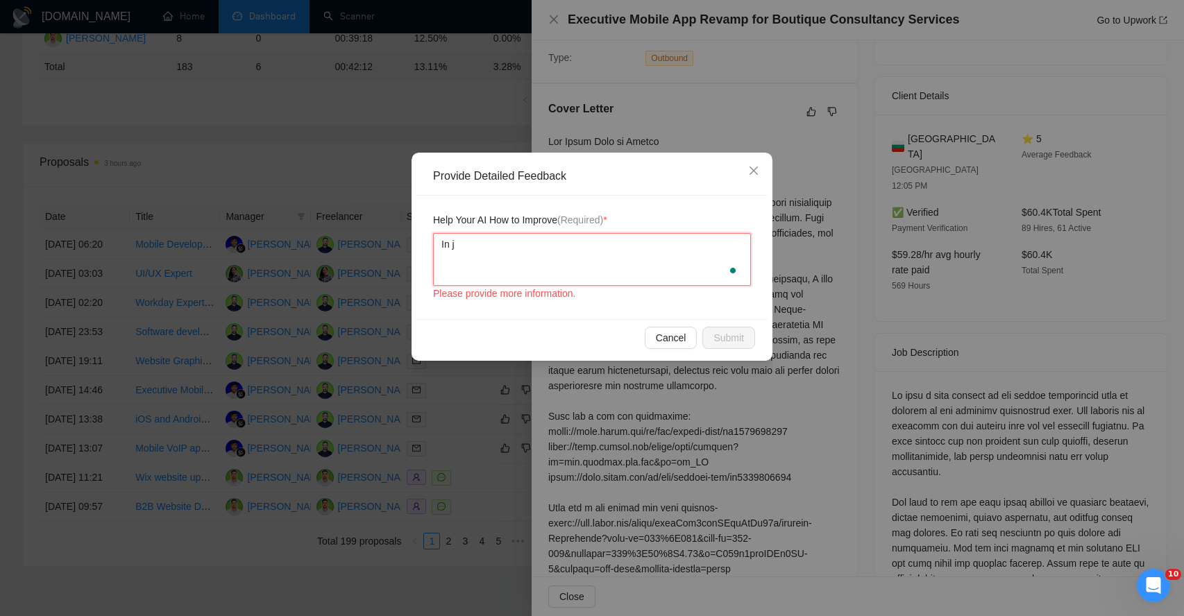
type textarea "In jo"
type textarea "In job"
type textarea "In job p"
type textarea "In job po"
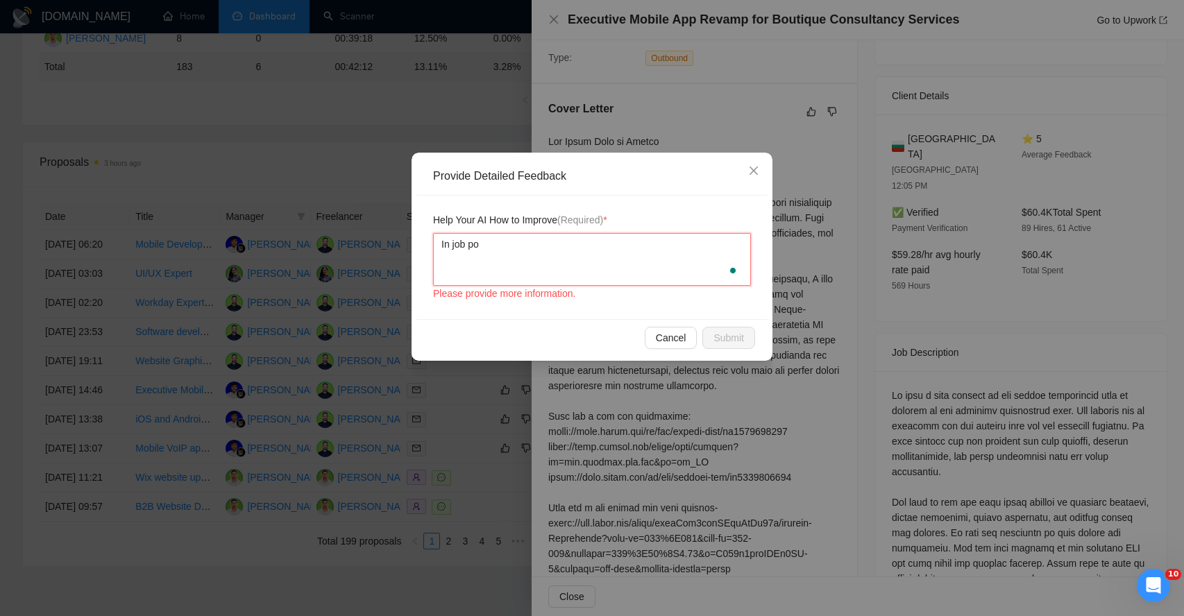
type textarea "In job pos"
type textarea "In job post"
type textarea "In job post c"
type textarea "In job post cl"
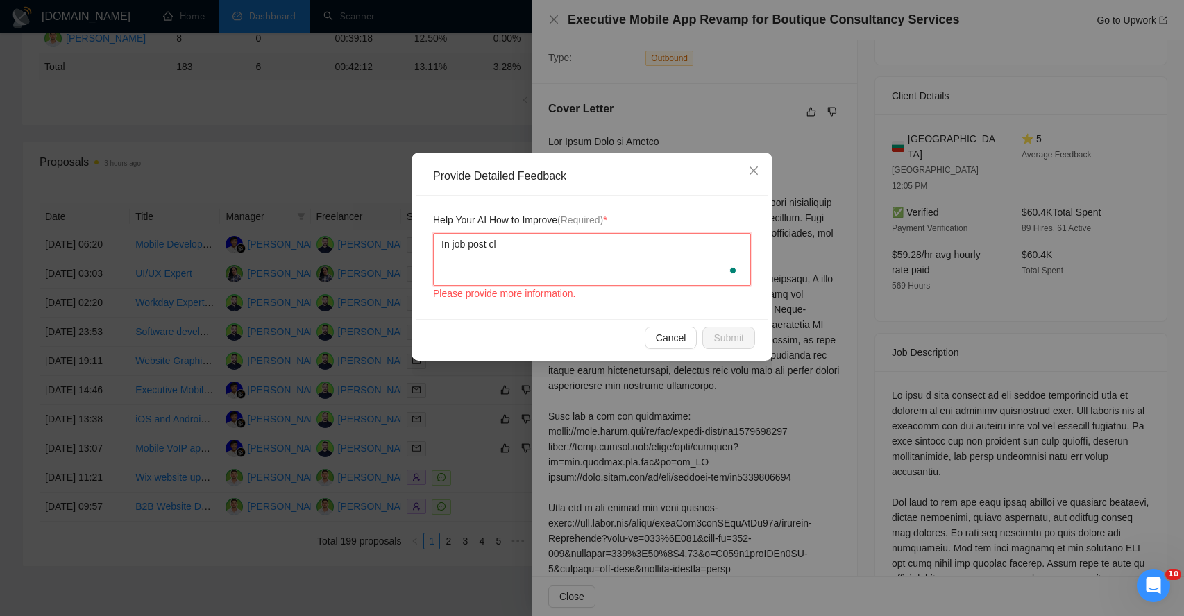
type textarea "In job post cli"
type textarea "In job post clie"
type textarea "In job post clien"
type textarea "In job post client"
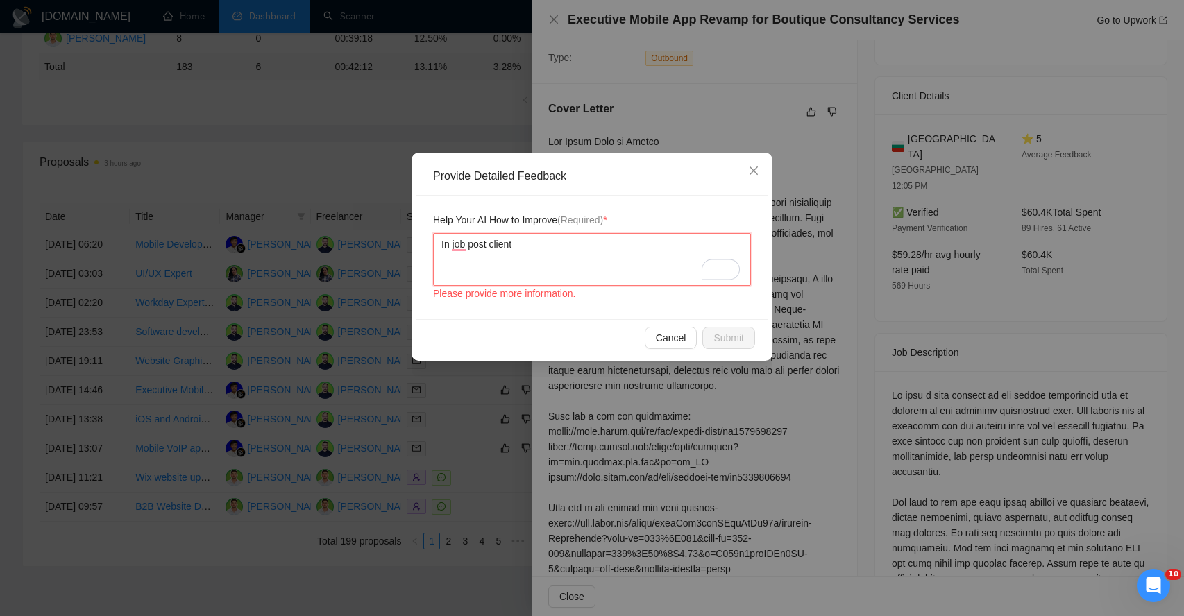
type textarea "In job post client h"
type textarea "In job post client ha"
type textarea "In job post client has"
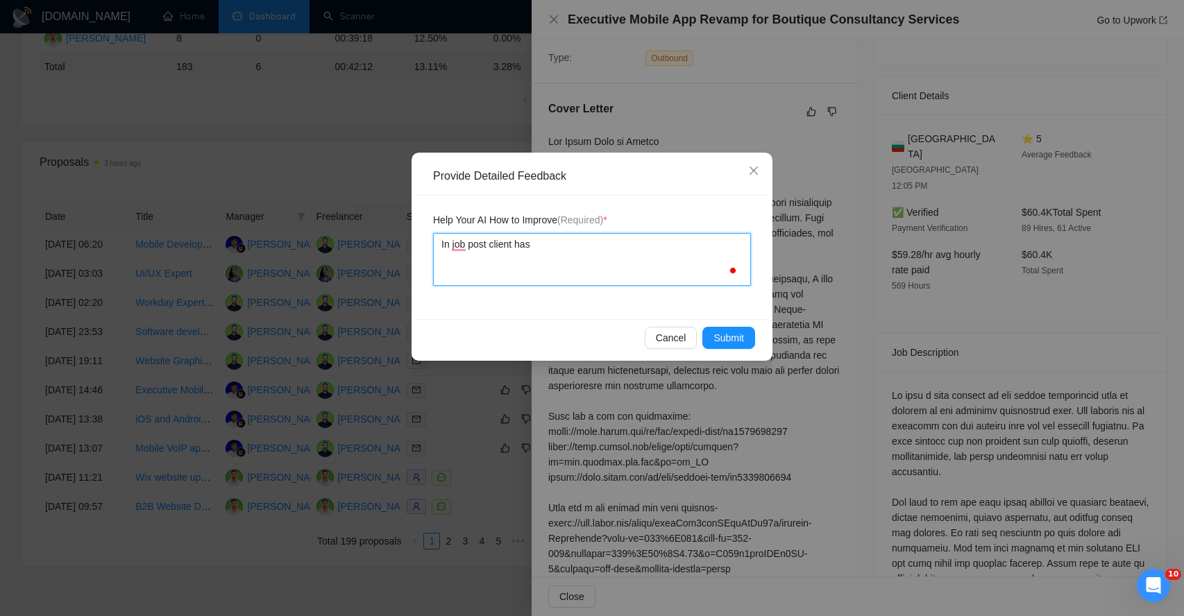
type textarea "In job post client has"
type textarea "In job post client has m"
type textarea "In job post client has me"
type textarea "In job post client has men"
type textarea "In job post client has ment"
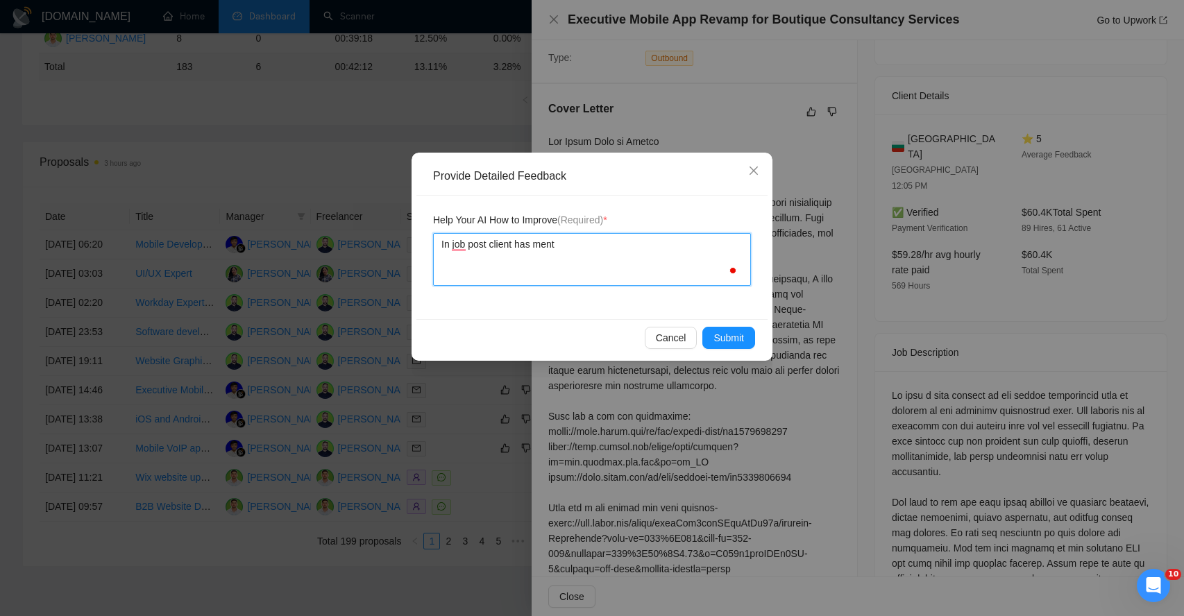
type textarea "In job post client has menti"
type textarea "In job post client has mentio"
type textarea "In job post client has mention"
type textarea "In job post client has mentiond"
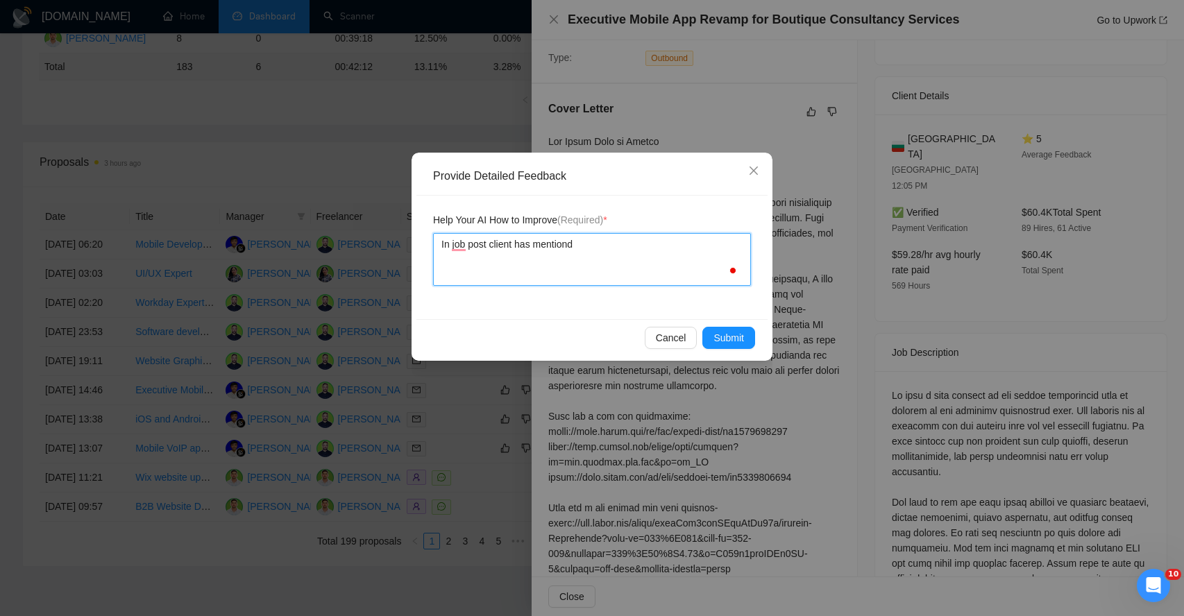
type textarea "In job post client has mentiond t"
type textarea "In job post client has mentiond th"
type textarea "In job post client has mentiond tha"
type textarea "In job post client has mentiond that"
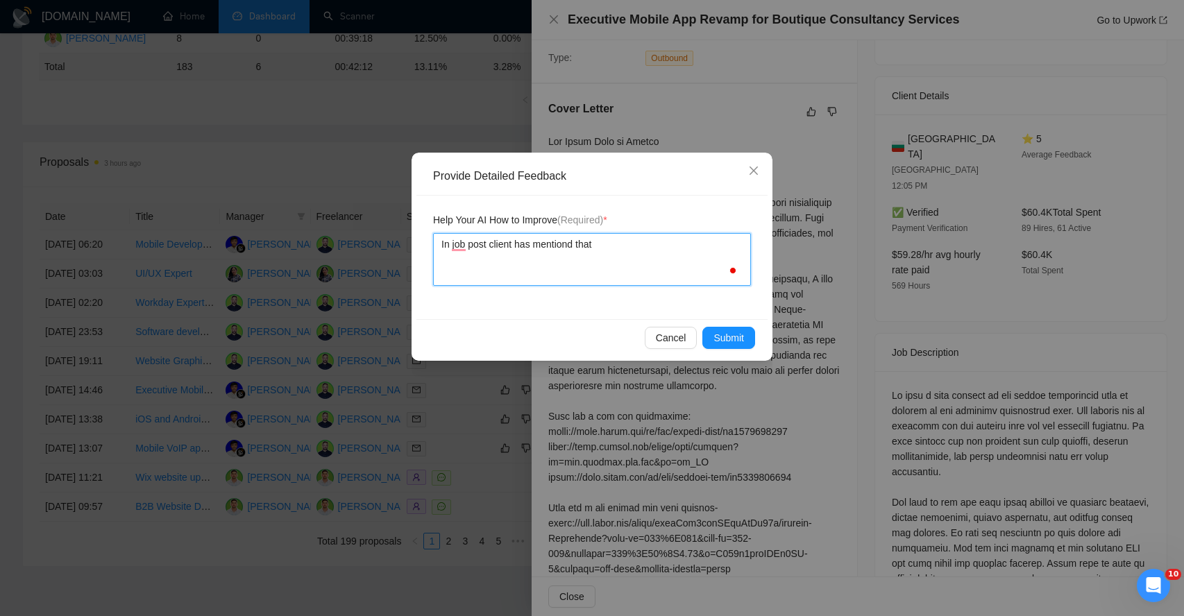
type textarea "In job post client has mentiond that t"
click at [524, 275] on textarea "In job post client has mentiond that they have the design asstes, AI should hav…" at bounding box center [592, 259] width 318 height 53
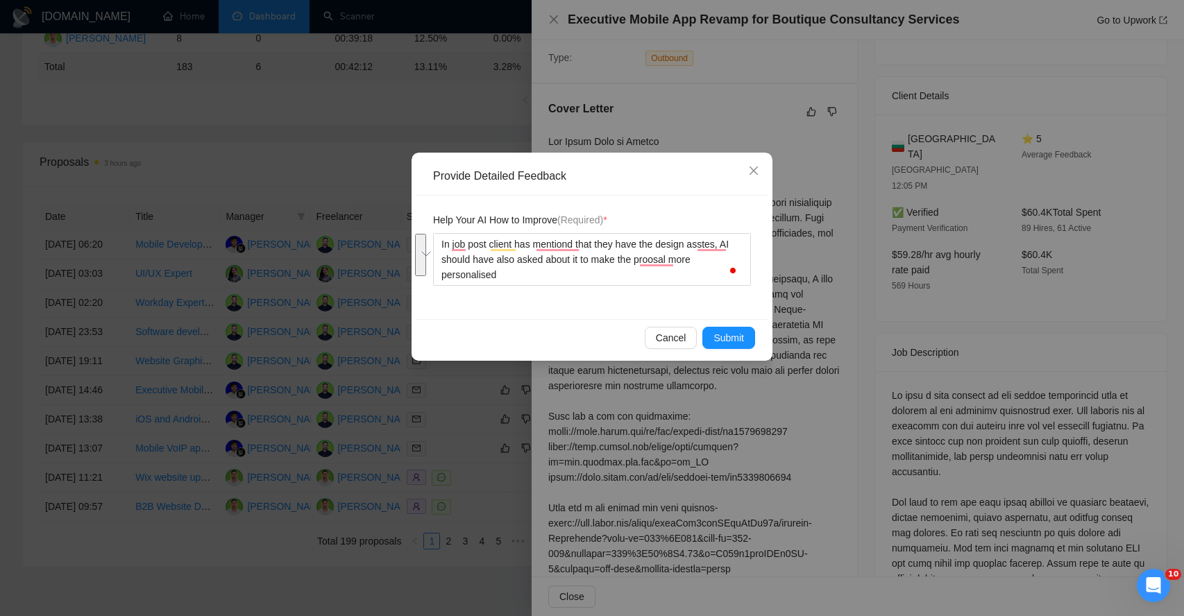
click at [426, 262] on button "See rewrite suggestions" at bounding box center [420, 255] width 11 height 42
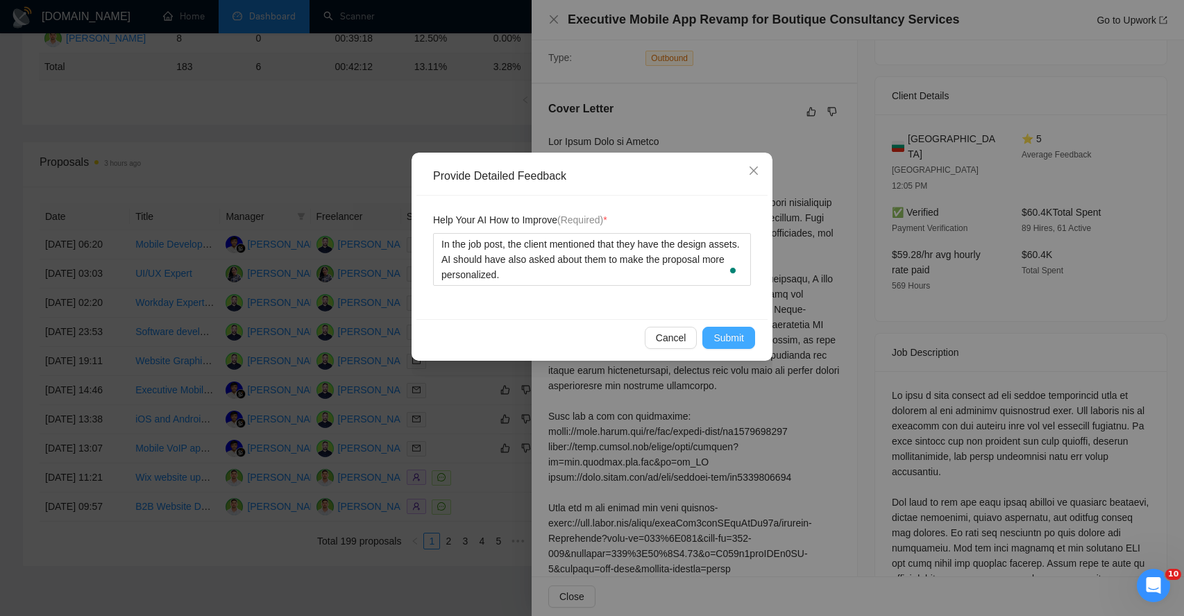
click at [733, 341] on span "Submit" at bounding box center [728, 337] width 31 height 15
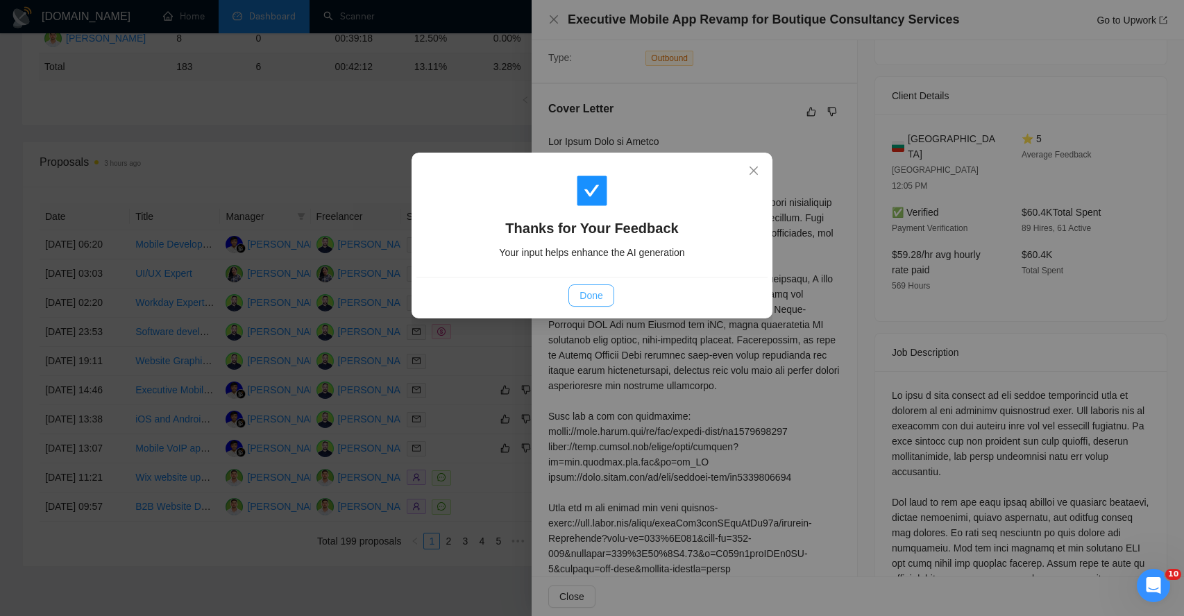
click at [586, 294] on span "Done" at bounding box center [590, 295] width 23 height 15
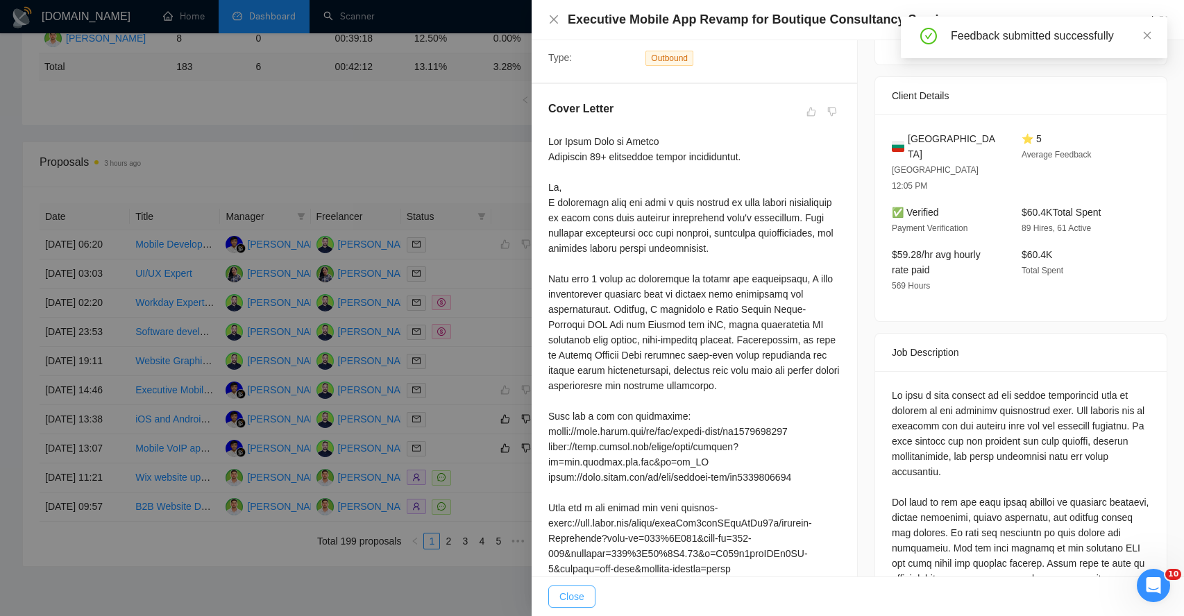
click at [576, 596] on span "Close" at bounding box center [571, 596] width 25 height 15
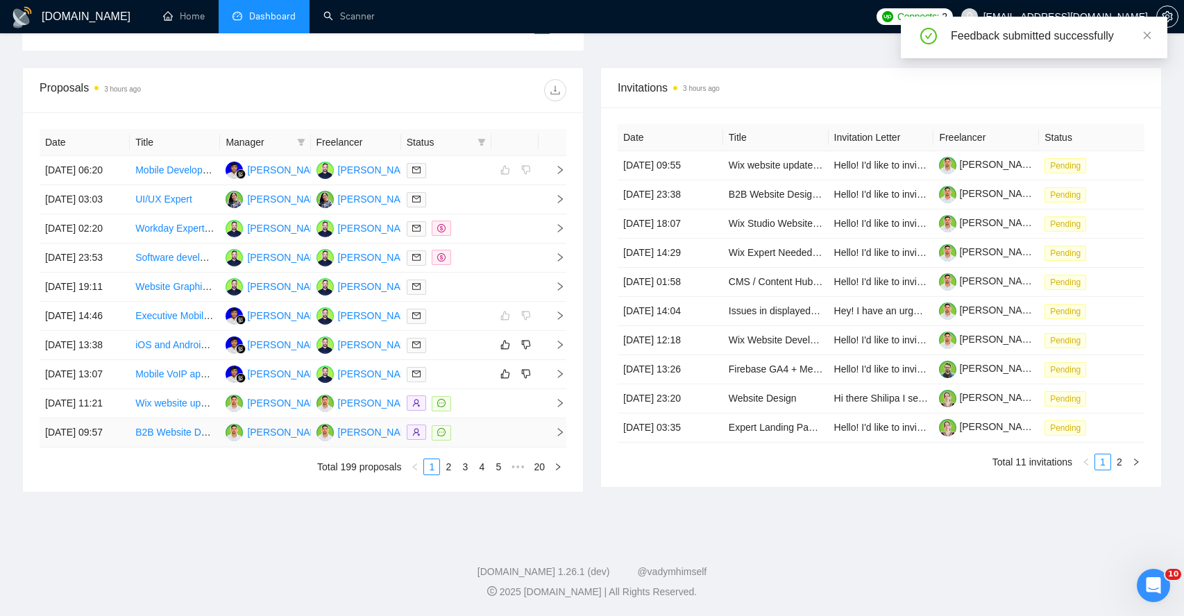
scroll to position [573, 0]
click at [561, 336] on td at bounding box center [552, 345] width 28 height 29
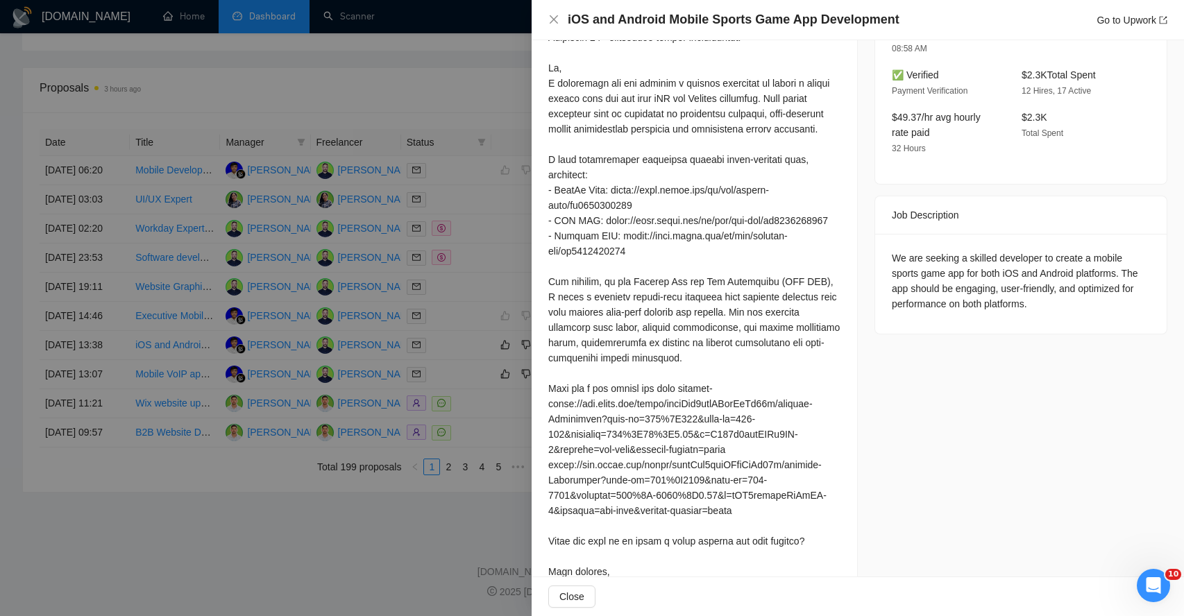
scroll to position [449, 0]
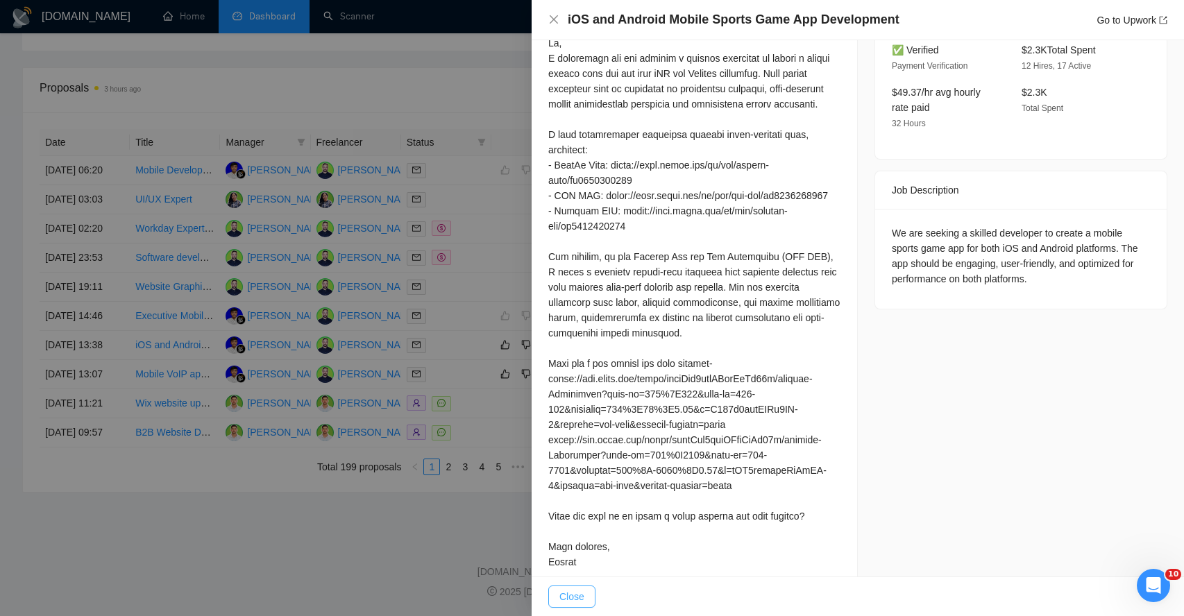
click at [575, 603] on span "Close" at bounding box center [571, 596] width 25 height 15
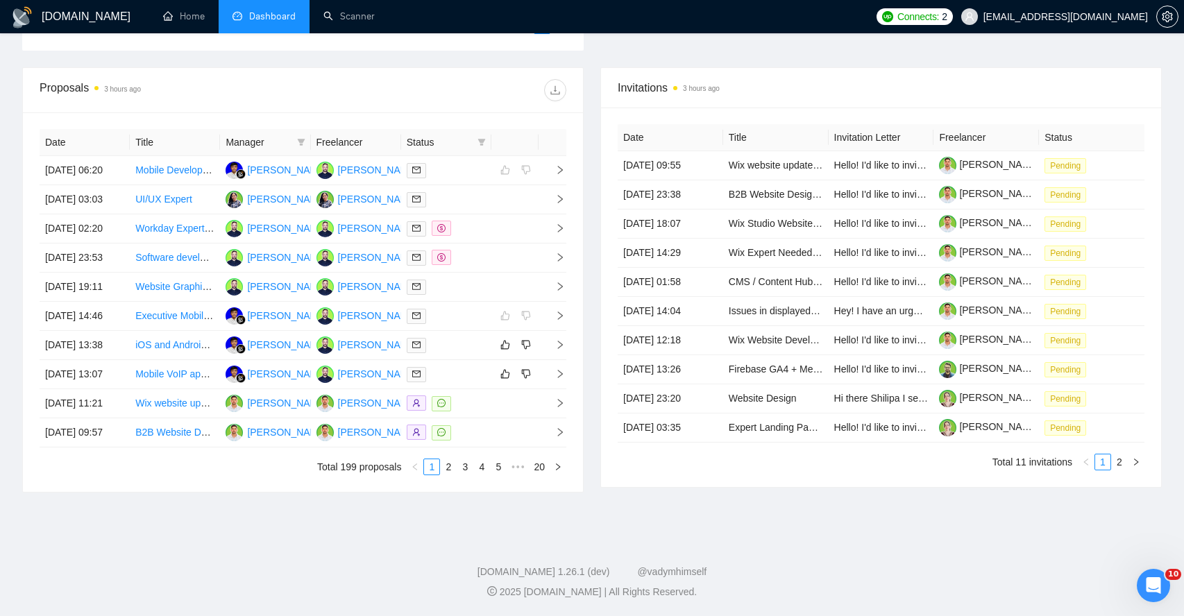
scroll to position [594, 0]
click at [557, 360] on td at bounding box center [552, 374] width 28 height 29
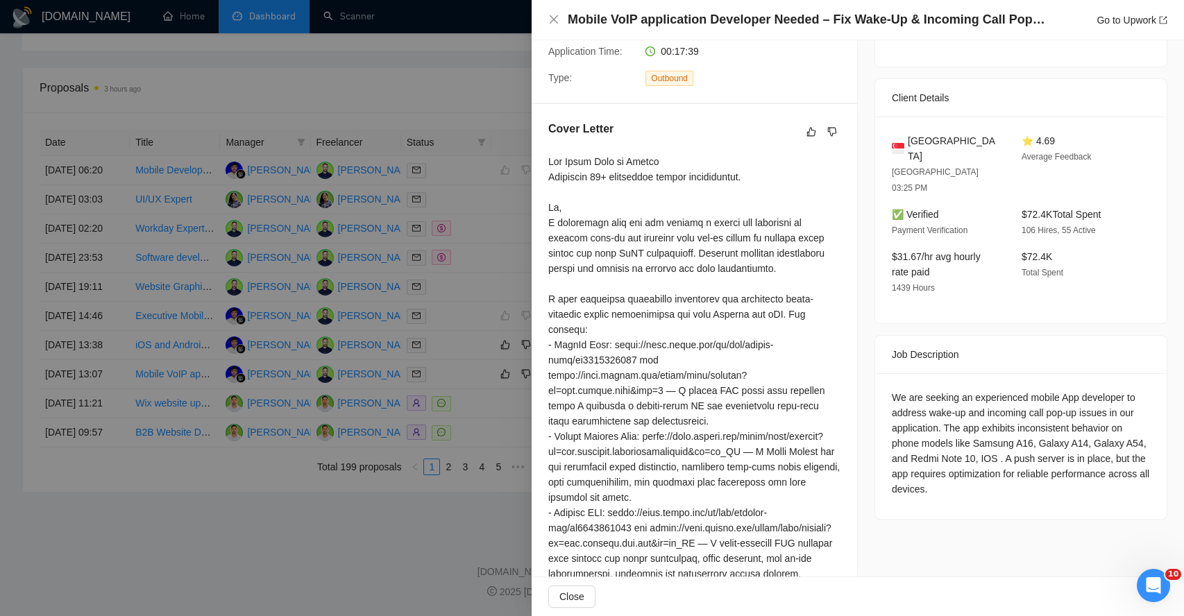
scroll to position [272, 0]
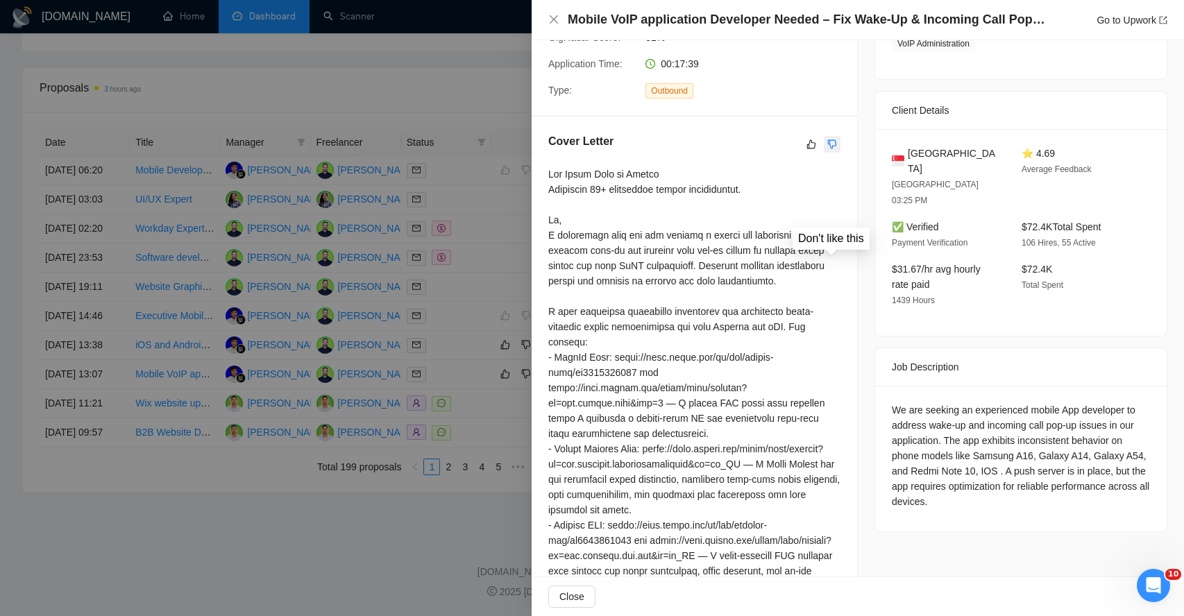
click at [835, 143] on icon "dislike" at bounding box center [832, 144] width 10 height 11
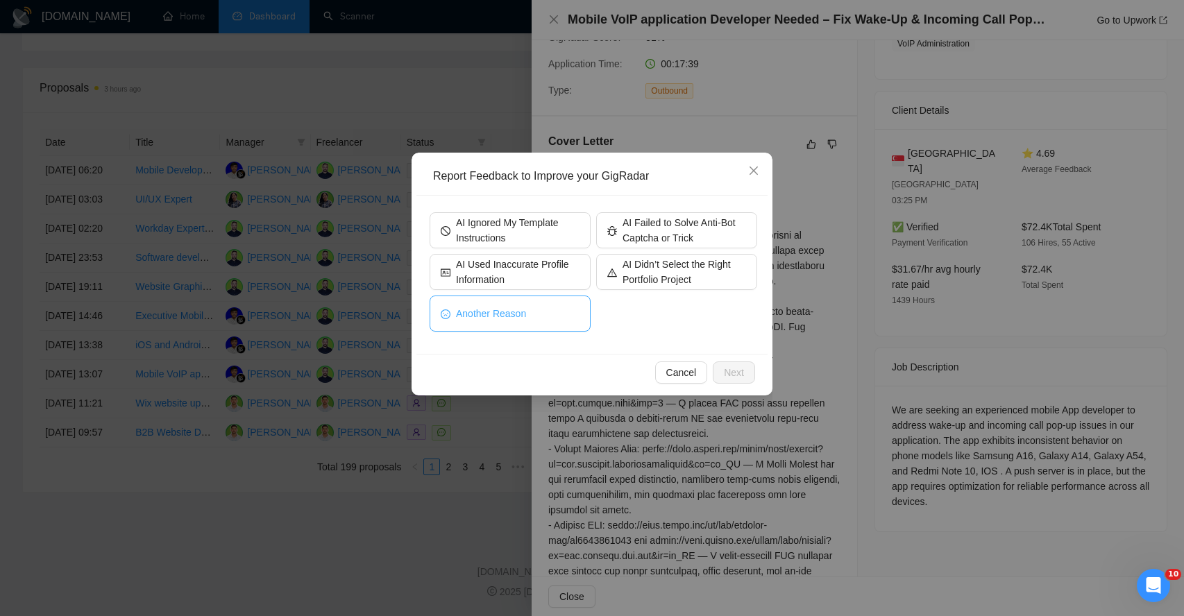
click at [520, 318] on span "Another Reason" at bounding box center [491, 313] width 70 height 15
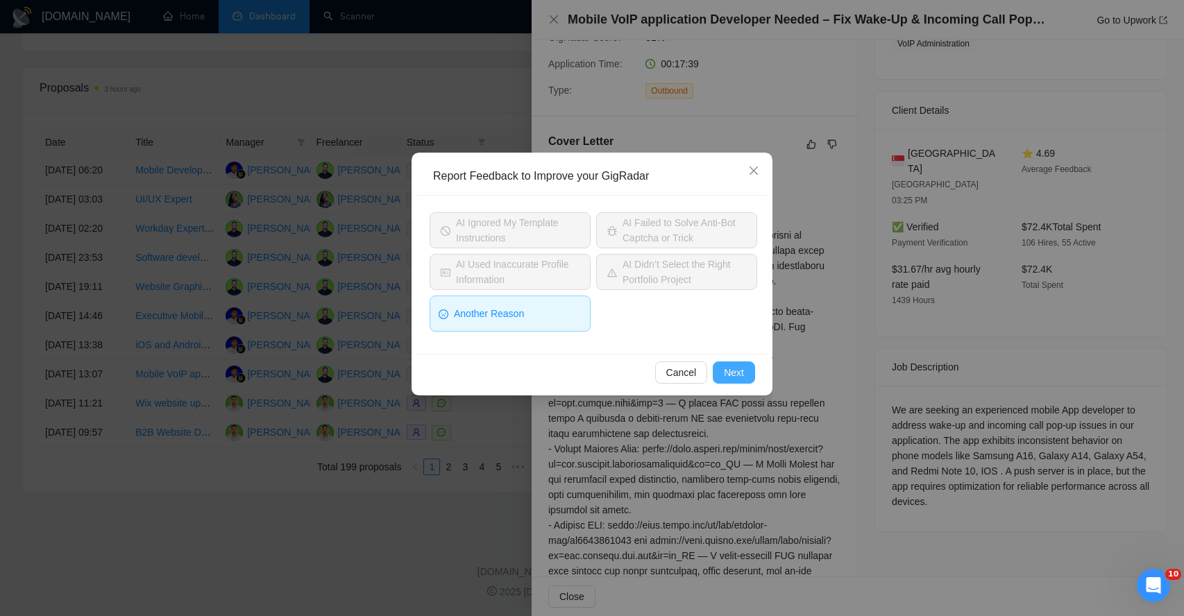
click at [727, 373] on span "Next" at bounding box center [734, 372] width 20 height 15
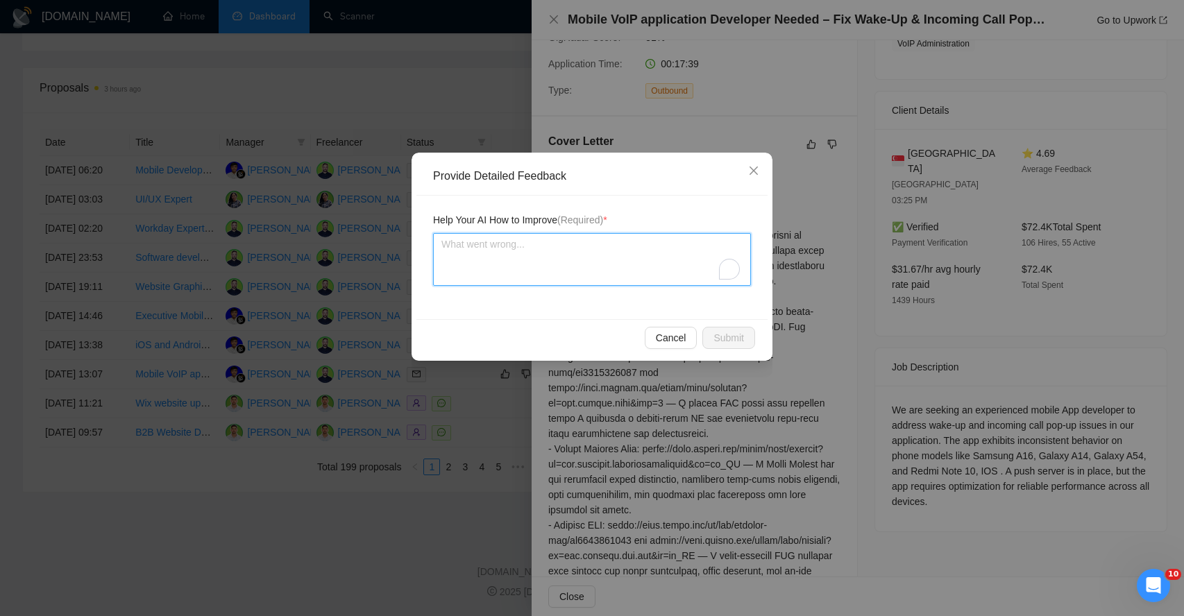
click at [543, 262] on textarea "To enrich screen reader interactions, please activate Accessibility in Grammarl…" at bounding box center [592, 259] width 318 height 53
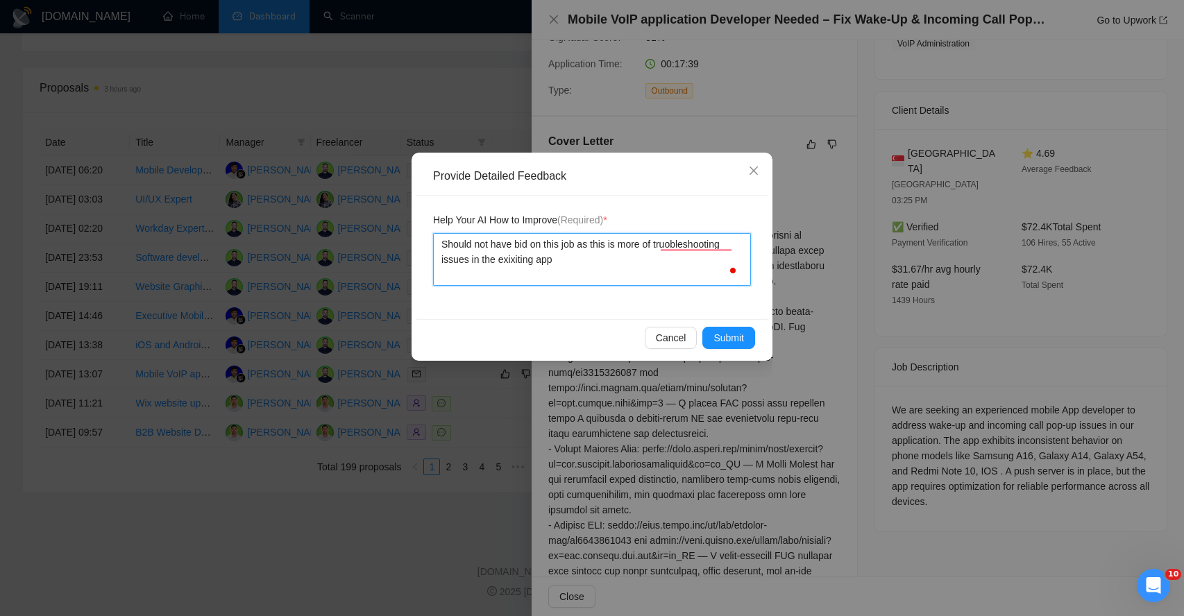
click at [538, 262] on textarea "Should not have bid on this job as this is more of truobleshooting issues in th…" at bounding box center [592, 259] width 318 height 53
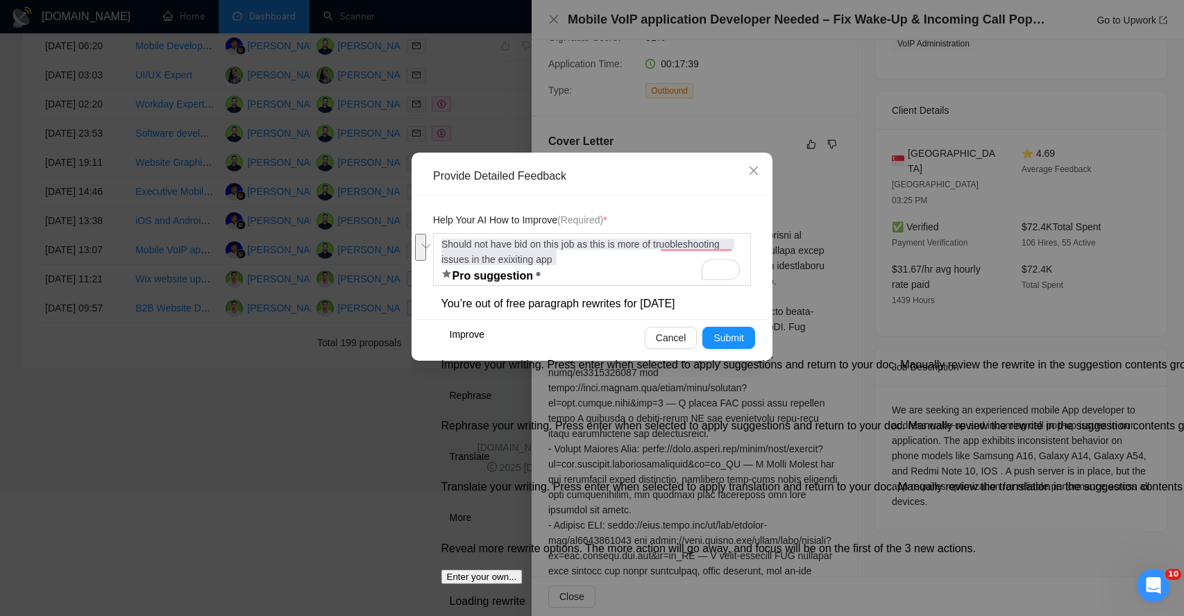
click at [426, 255] on button "See rewrite suggestions" at bounding box center [420, 247] width 11 height 27
click at [579, 248] on textarea "Should not have bid on this job as this is more of truobleshooting issues in th…" at bounding box center [592, 259] width 318 height 53
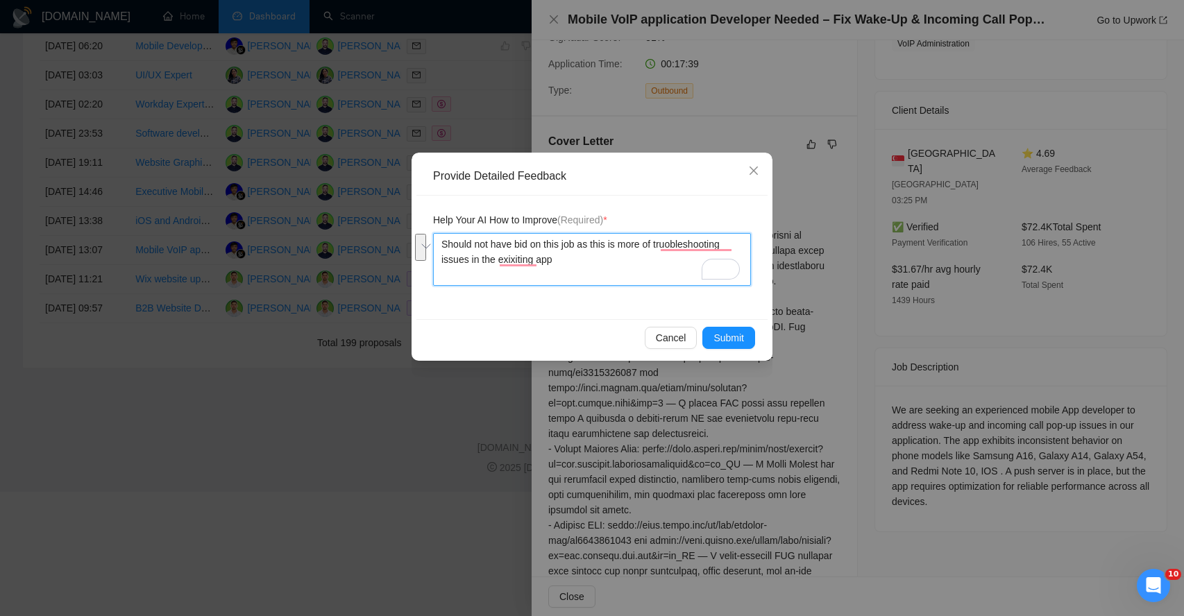
click at [579, 248] on textarea "Should not have bid on this job as this is more of truobleshooting issues in th…" at bounding box center [592, 259] width 318 height 53
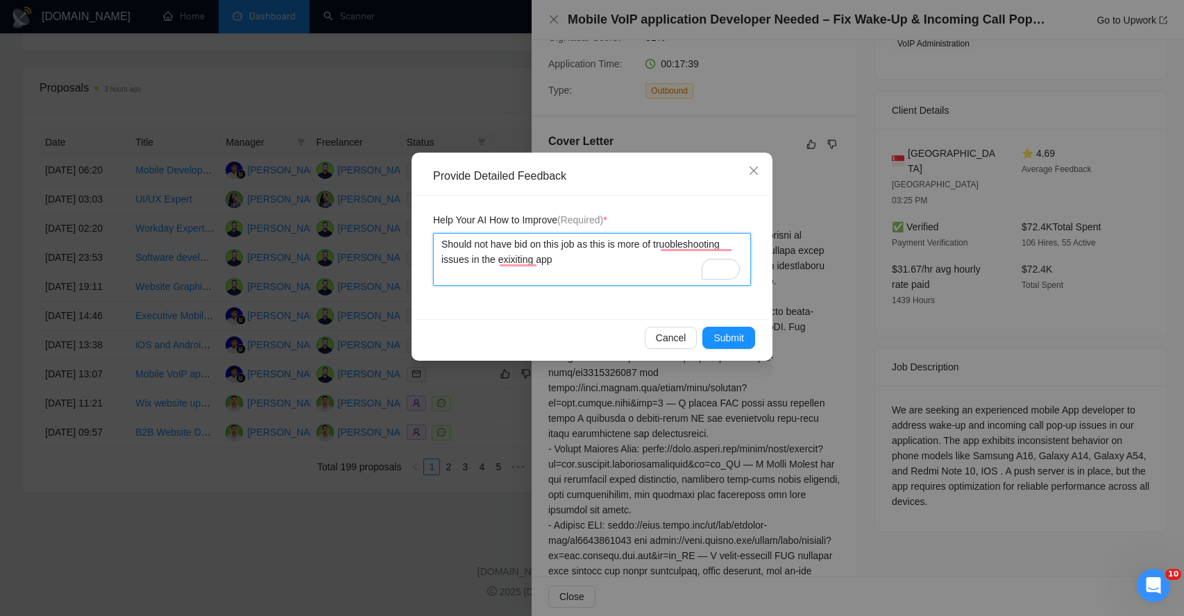
click at [579, 248] on textarea "Should not have bid on this job as this is more of truobleshooting issues in th…" at bounding box center [592, 259] width 318 height 53
paste textarea "I should not have bid on this job as it involves troubleshooting issues in the …"
click at [445, 245] on textarea "I should not have bid on this job as it involves troubleshooting issues in the …" at bounding box center [592, 259] width 318 height 53
click at [719, 332] on span "Submit" at bounding box center [728, 337] width 31 height 15
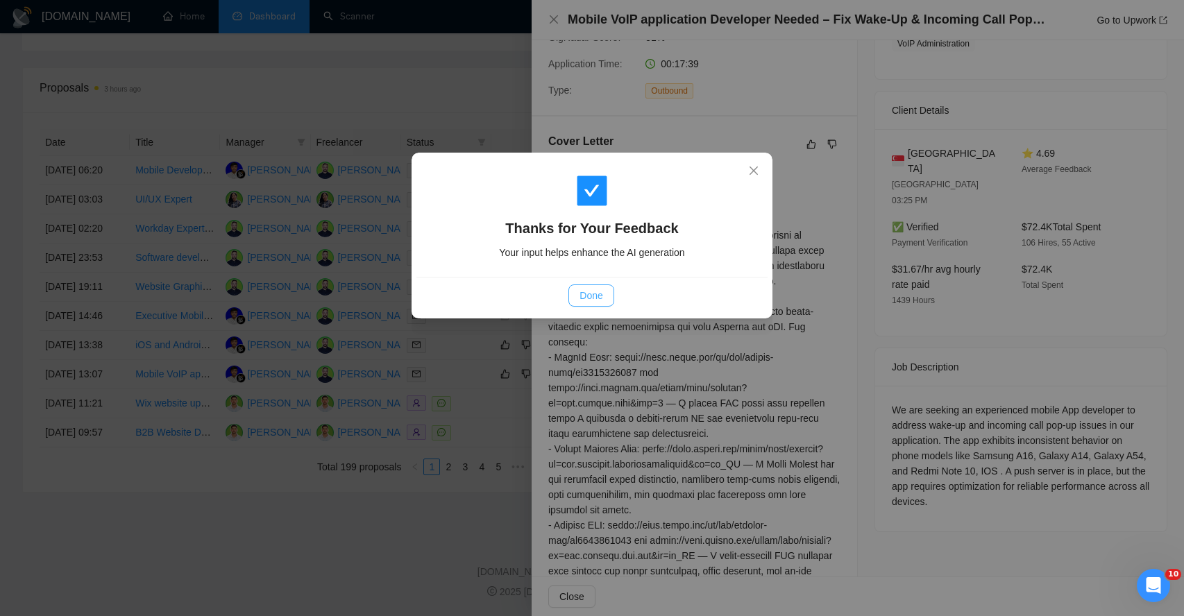
click at [595, 294] on span "Done" at bounding box center [590, 295] width 23 height 15
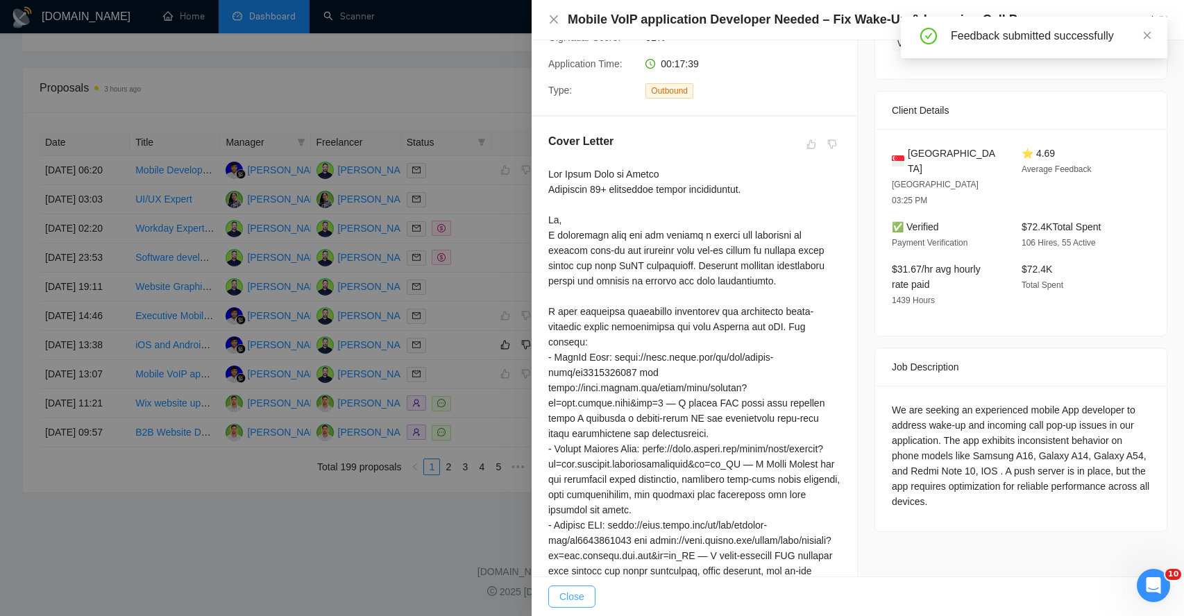
click at [572, 597] on span "Close" at bounding box center [571, 596] width 25 height 15
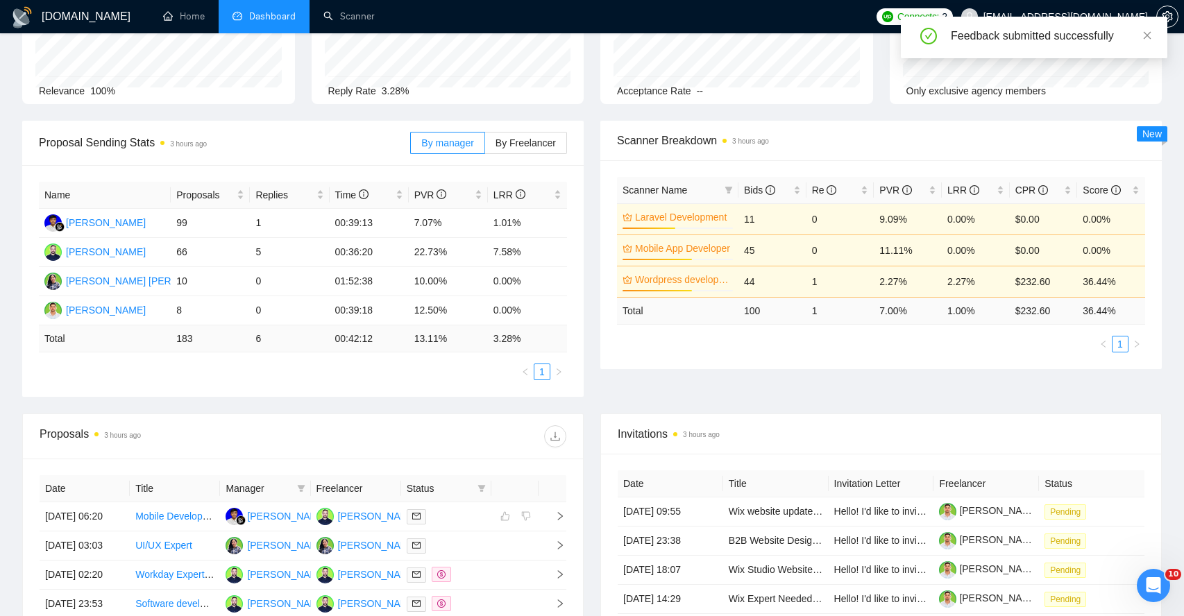
scroll to position [0, 0]
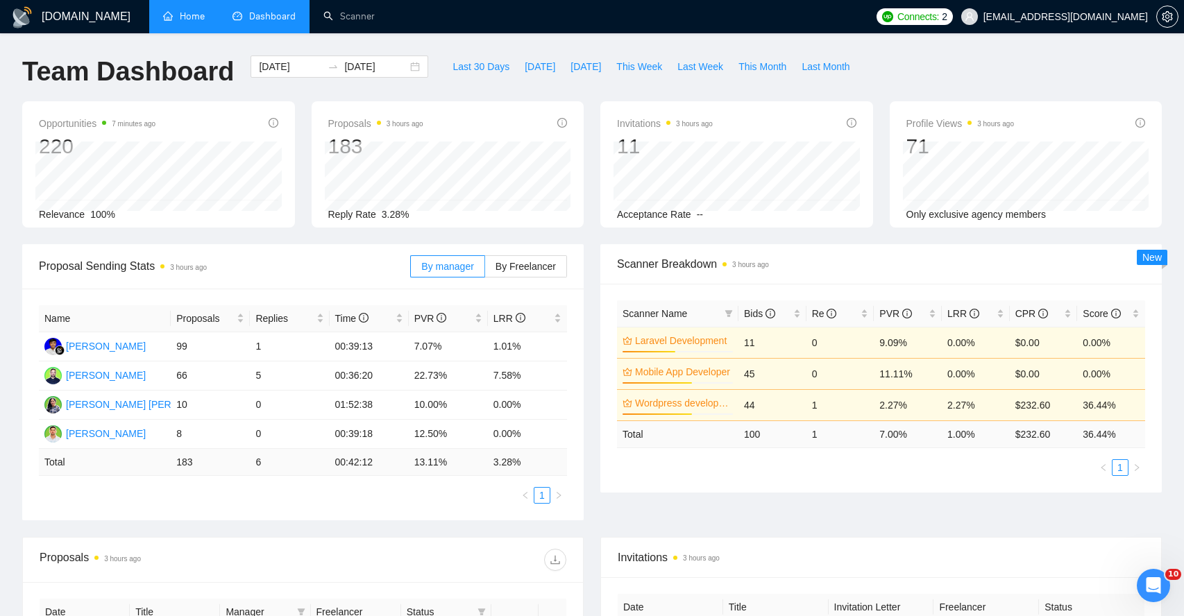
click at [192, 21] on link "Home" at bounding box center [184, 16] width 42 height 12
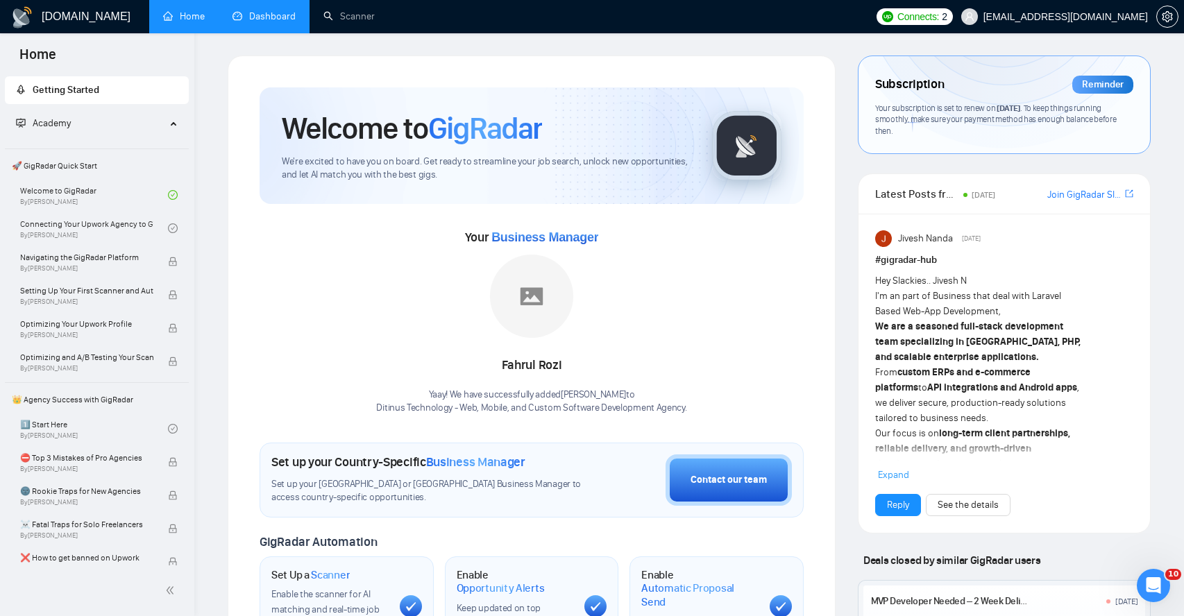
click at [266, 20] on link "Dashboard" at bounding box center [263, 16] width 63 height 12
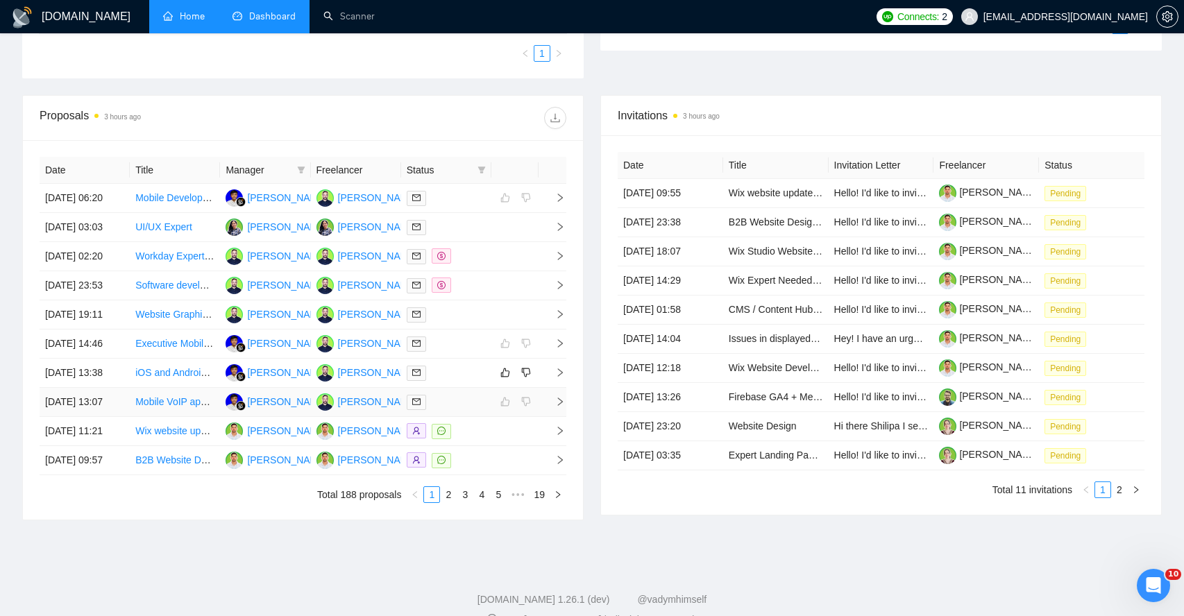
scroll to position [424, 0]
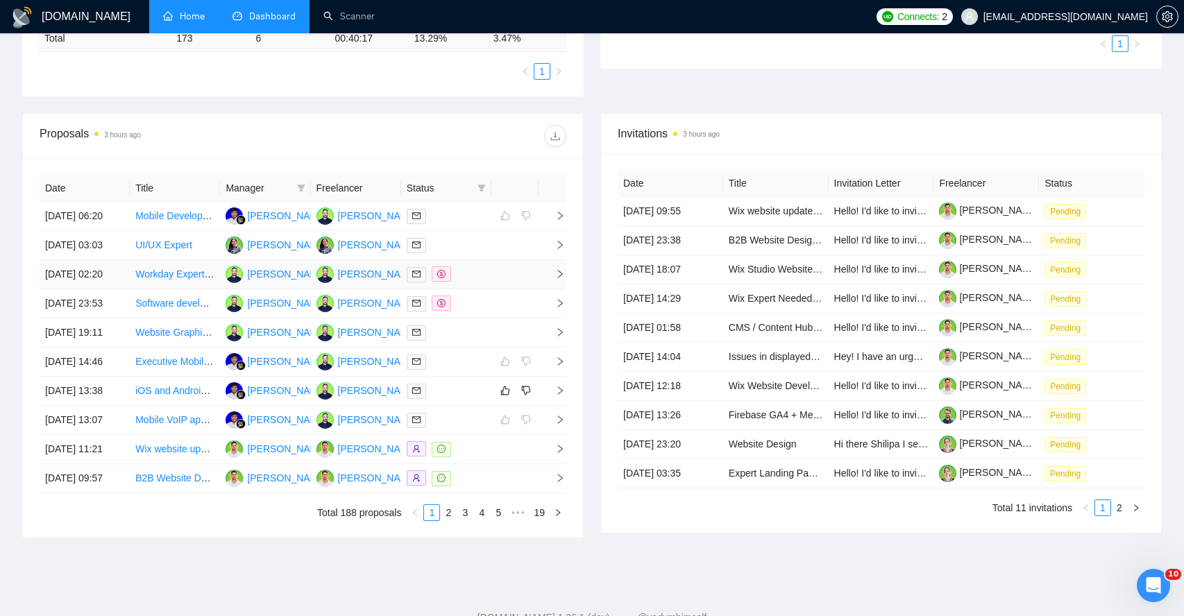
click at [554, 279] on span "right" at bounding box center [554, 274] width 21 height 10
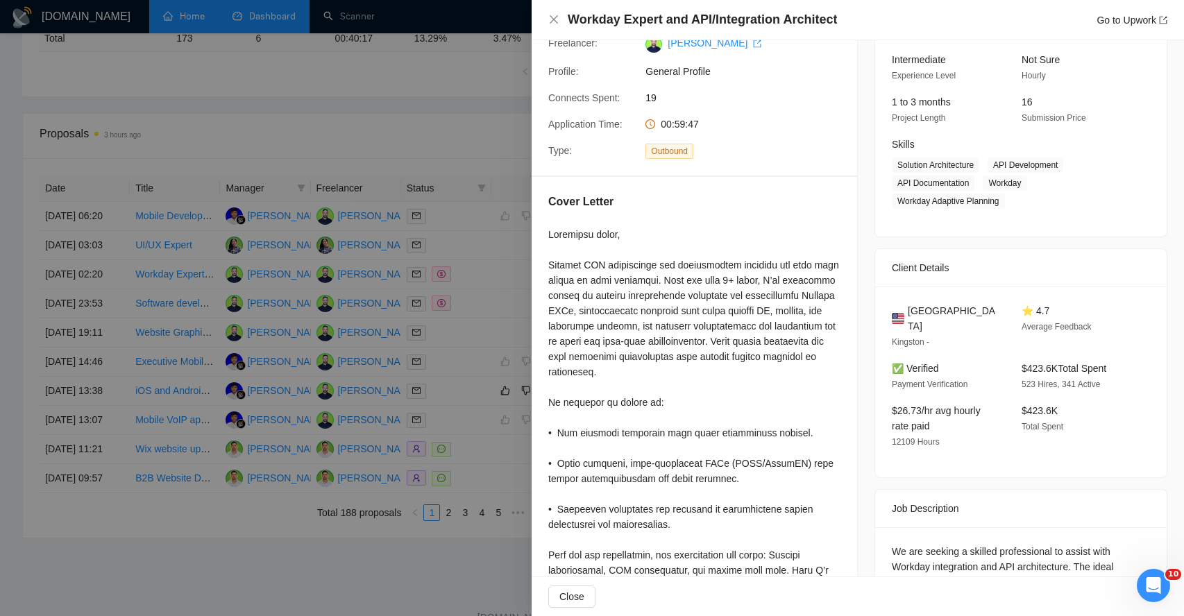
scroll to position [136, 0]
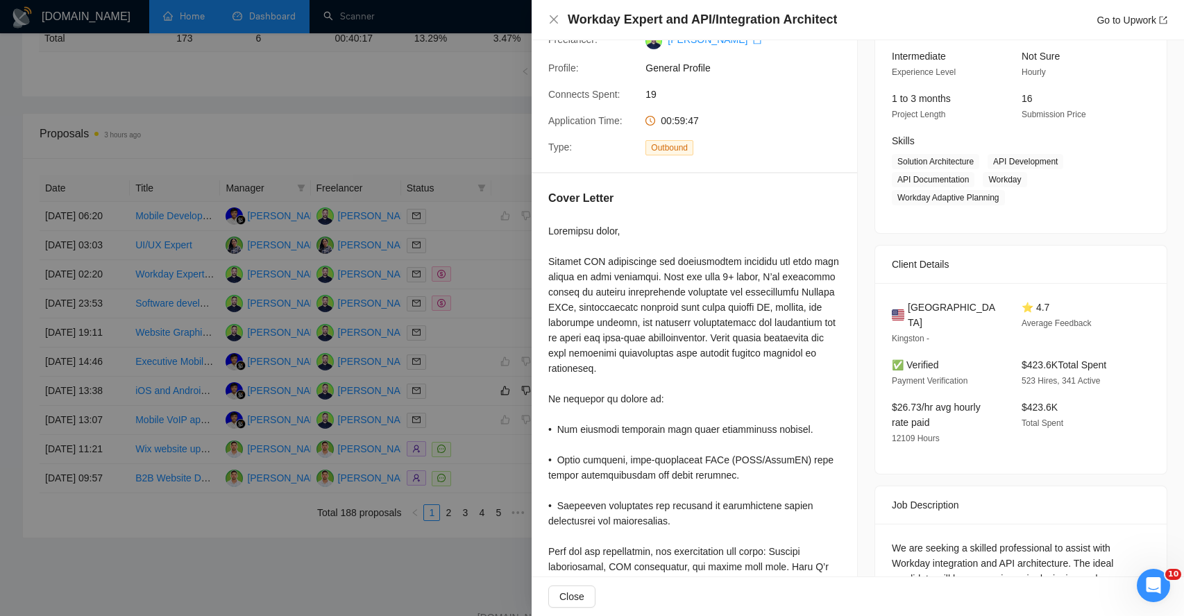
click at [404, 144] on div at bounding box center [592, 308] width 1184 height 616
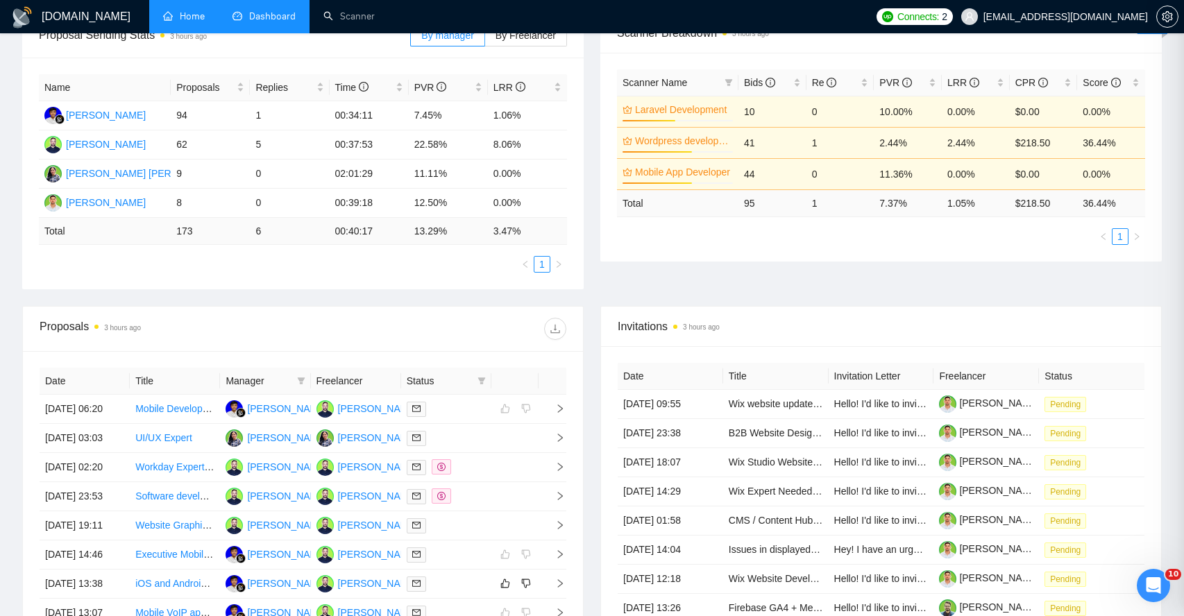
scroll to position [0, 0]
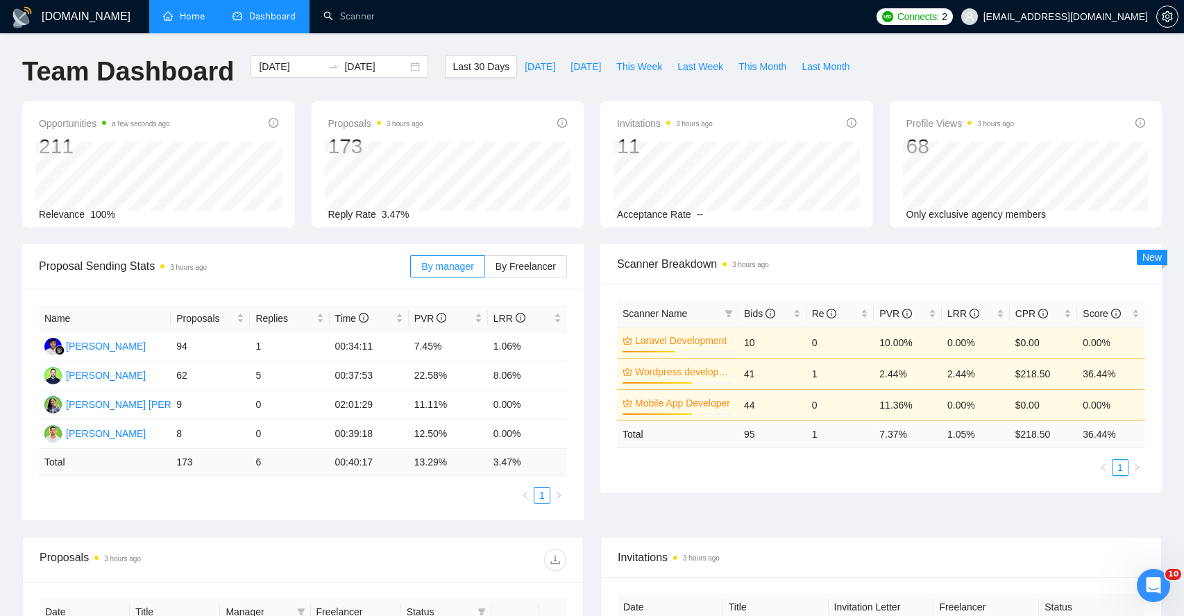
click at [191, 19] on link "Home" at bounding box center [184, 16] width 42 height 12
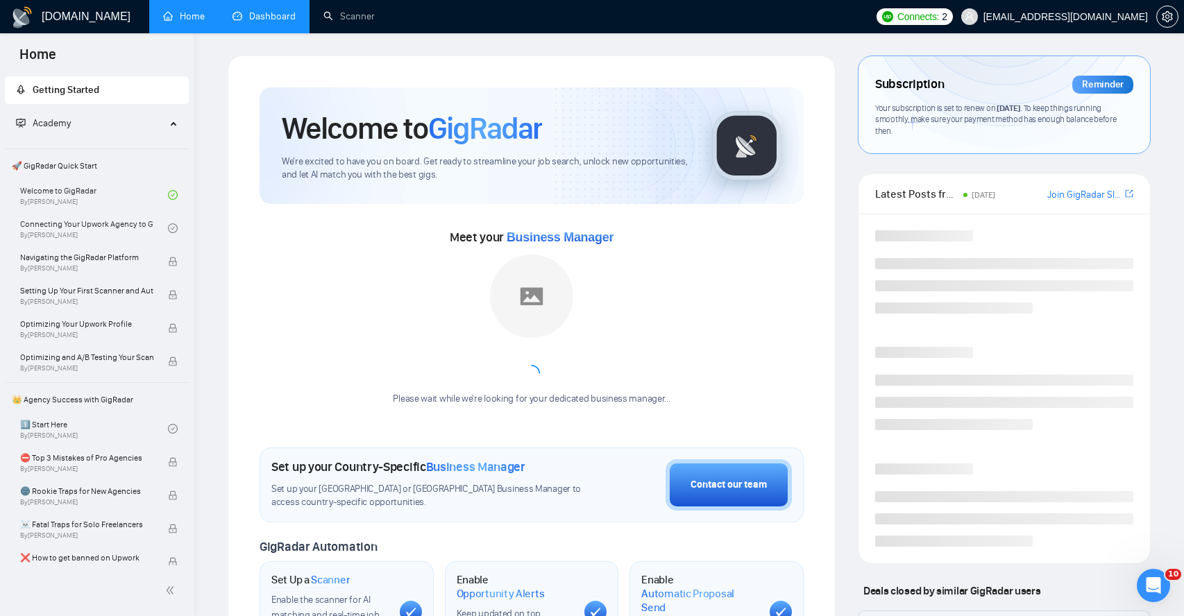
click at [243, 21] on link "Dashboard" at bounding box center [263, 16] width 63 height 12
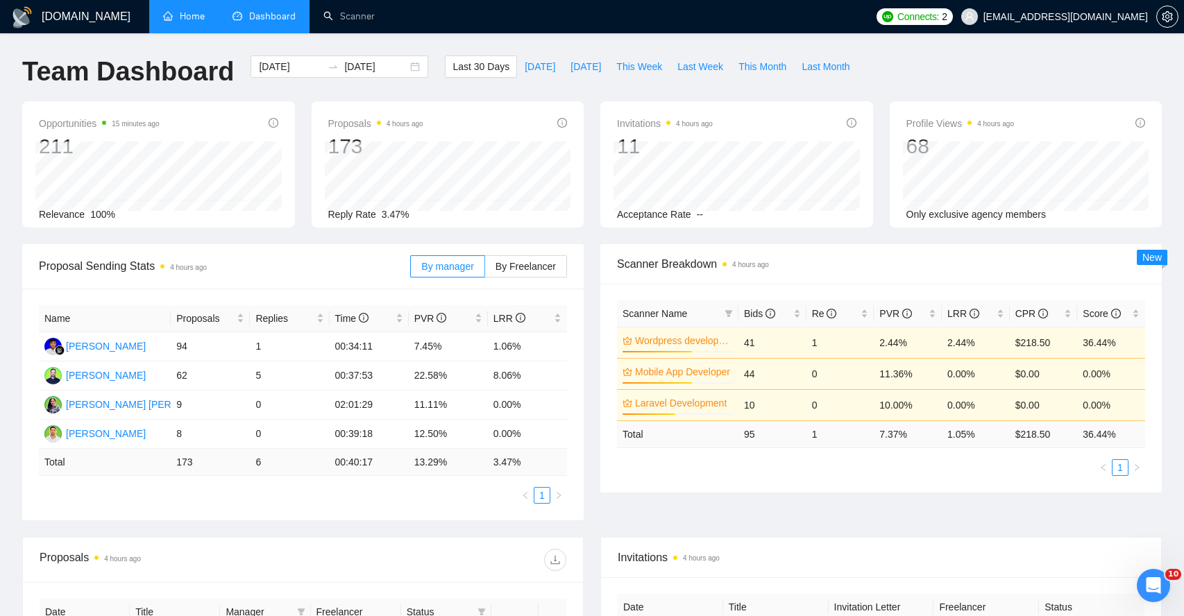
click at [203, 15] on link "Home" at bounding box center [184, 16] width 42 height 12
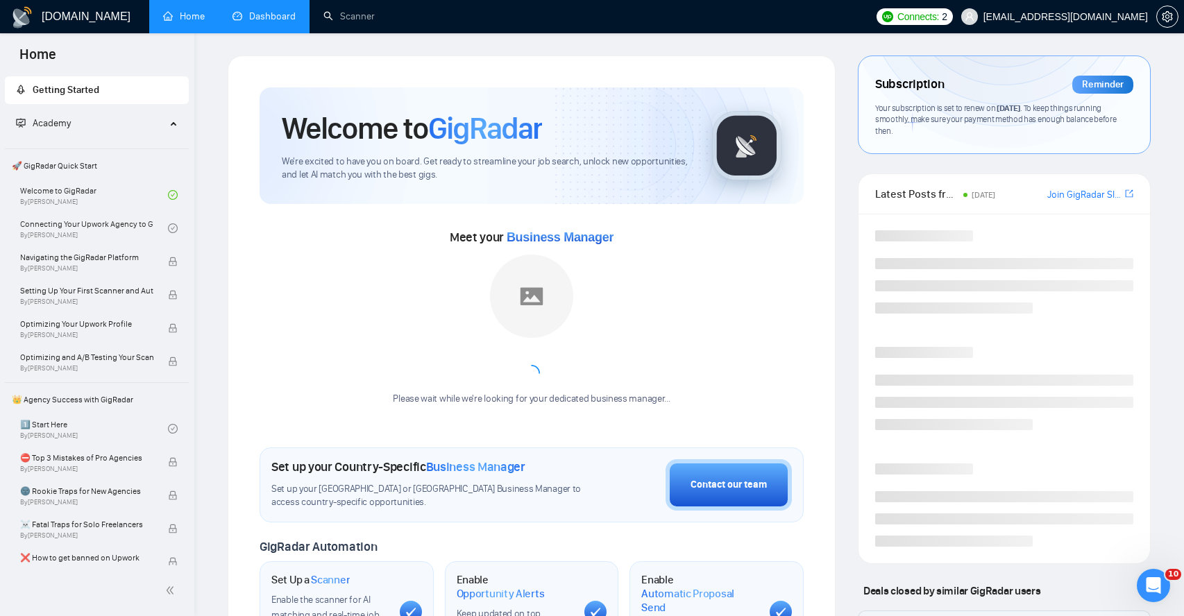
click at [273, 16] on link "Dashboard" at bounding box center [263, 16] width 63 height 12
